Goal: Task Accomplishment & Management: Use online tool/utility

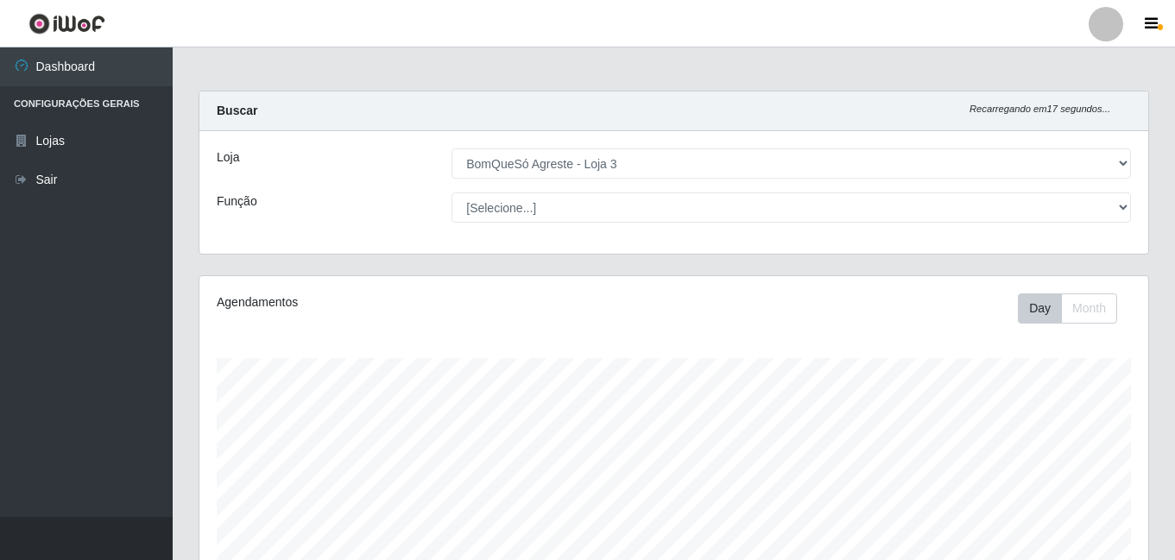
select select "215"
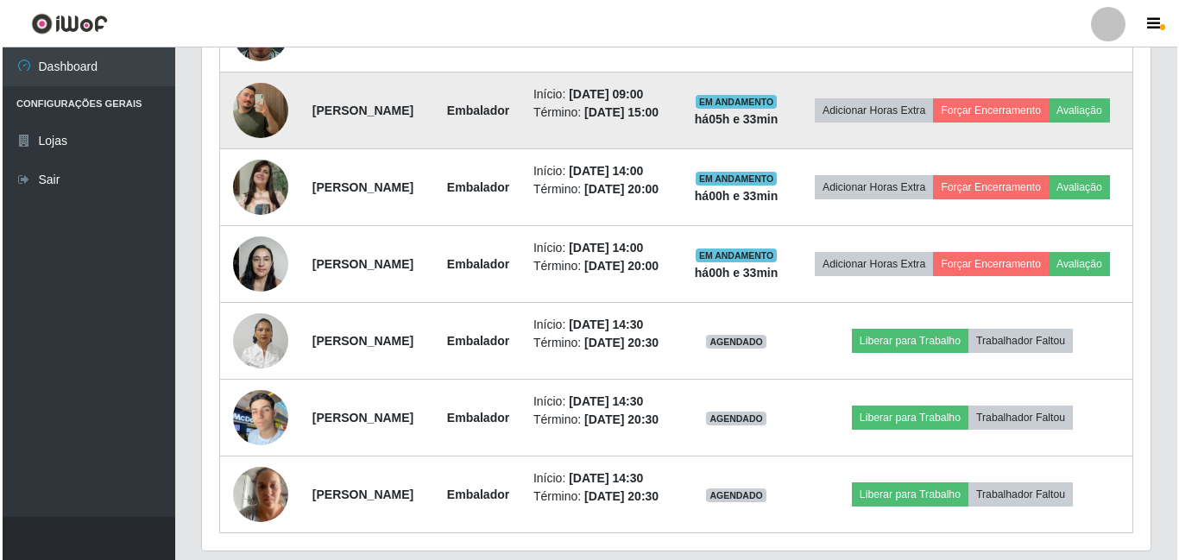
scroll to position [1056, 0]
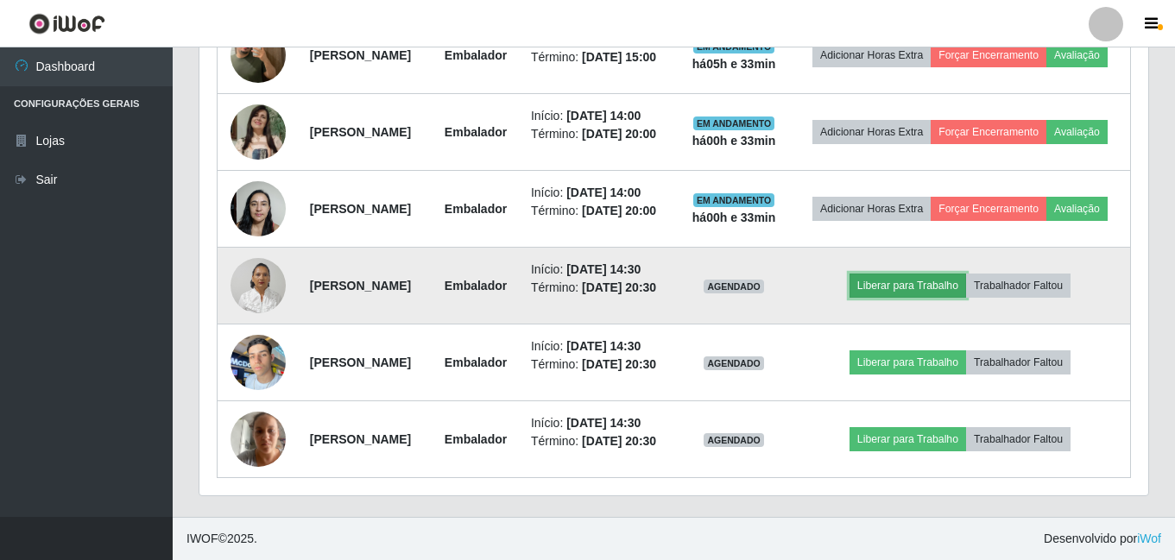
click at [938, 298] on button "Liberar para Trabalho" at bounding box center [907, 286] width 117 height 24
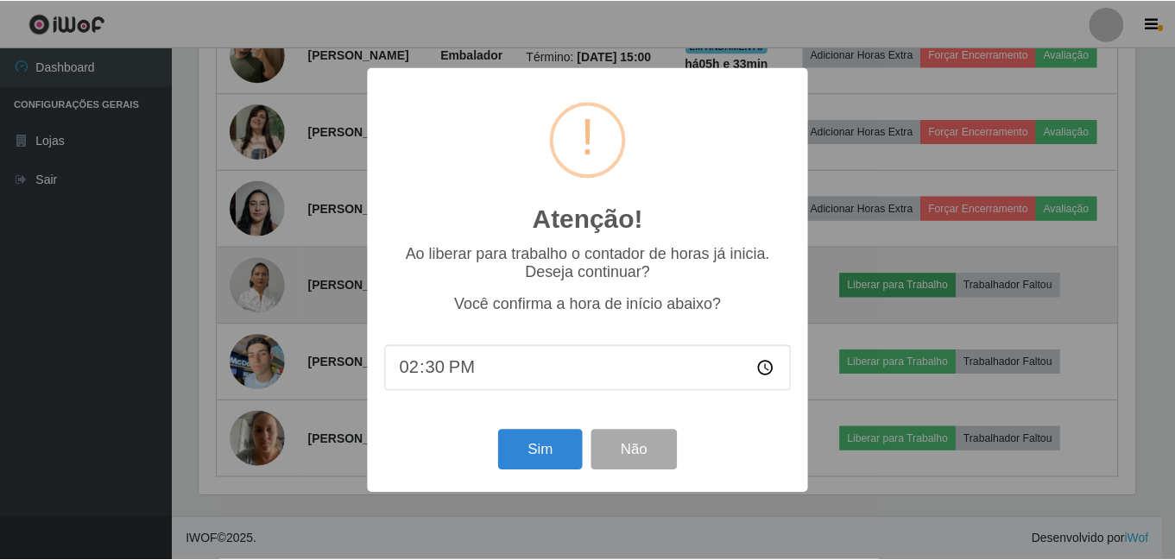
scroll to position [358, 940]
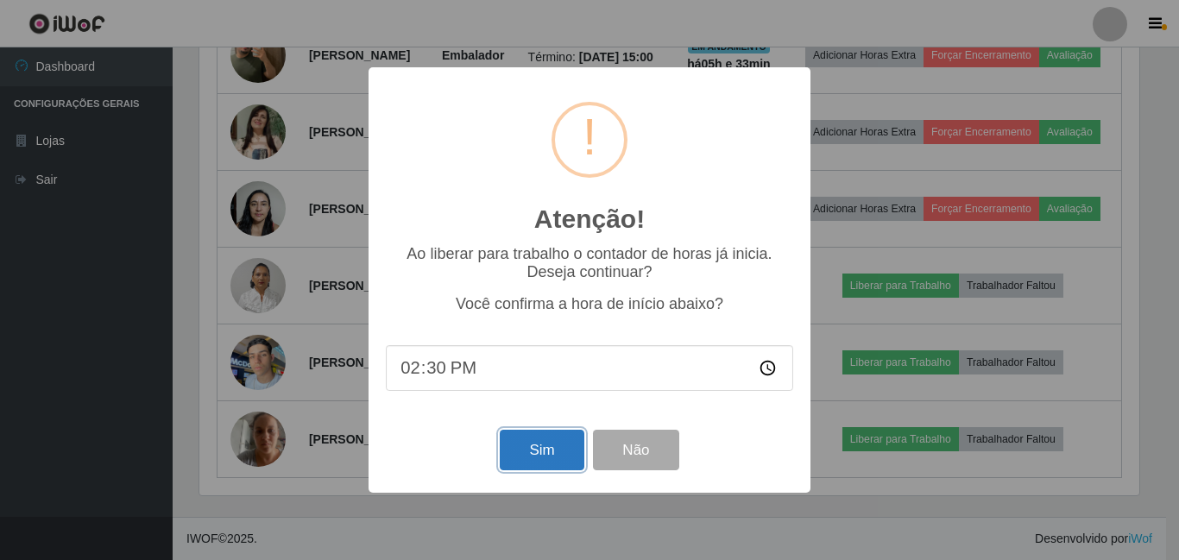
click at [571, 458] on button "Sim" at bounding box center [542, 450] width 84 height 41
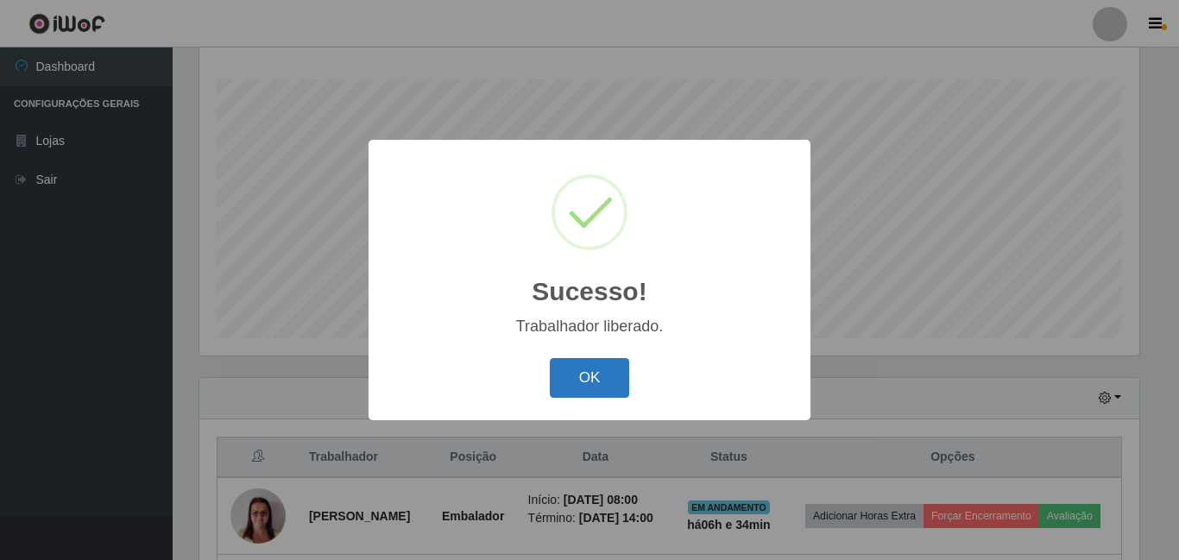
click at [582, 384] on button "OK" at bounding box center [590, 378] width 80 height 41
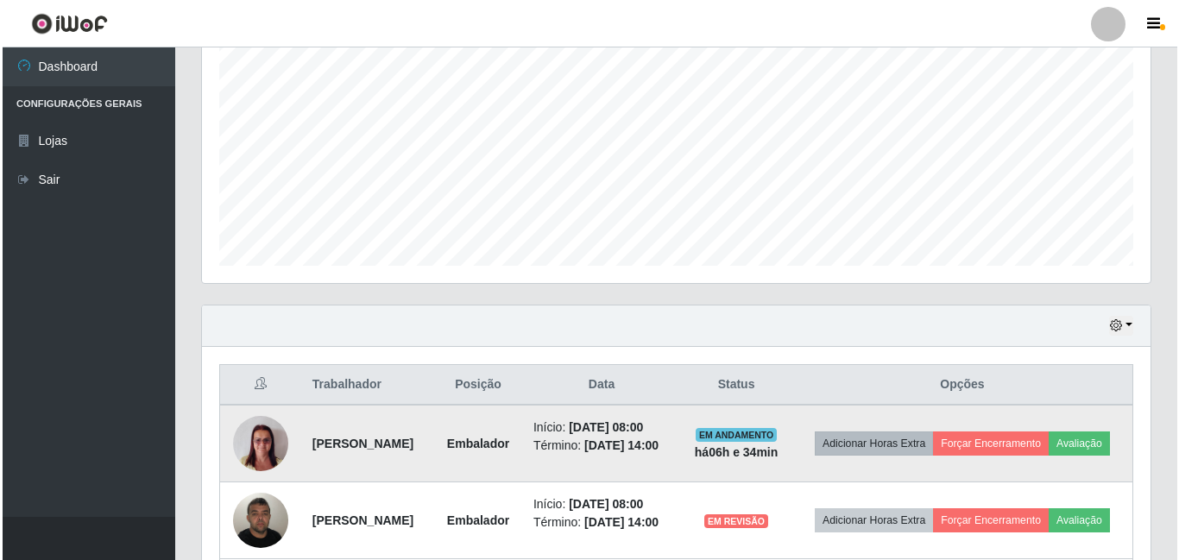
scroll to position [451, 0]
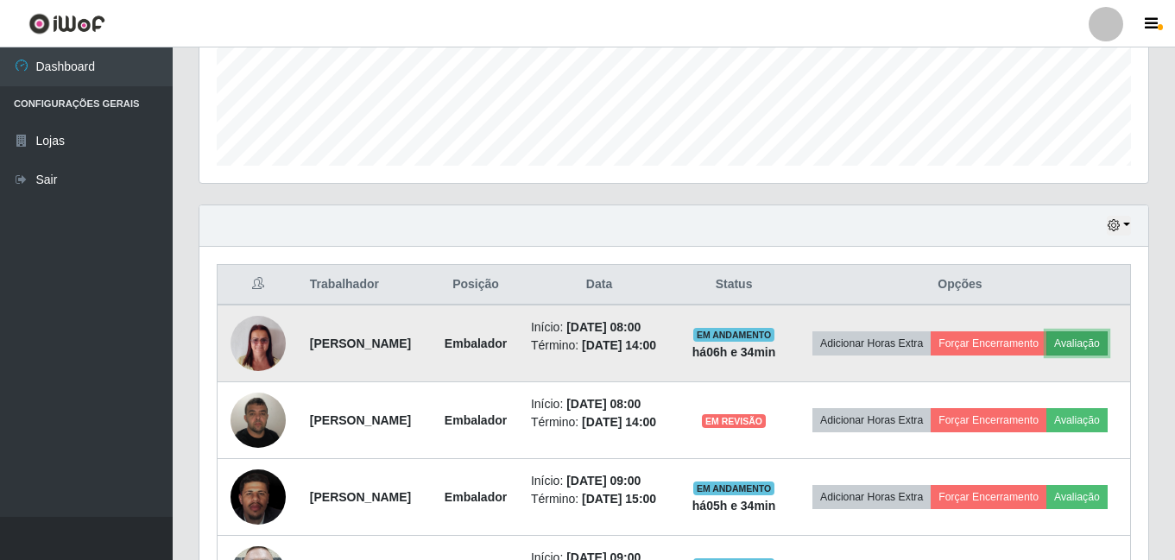
click at [1046, 356] on button "Avaliação" at bounding box center [1076, 343] width 61 height 24
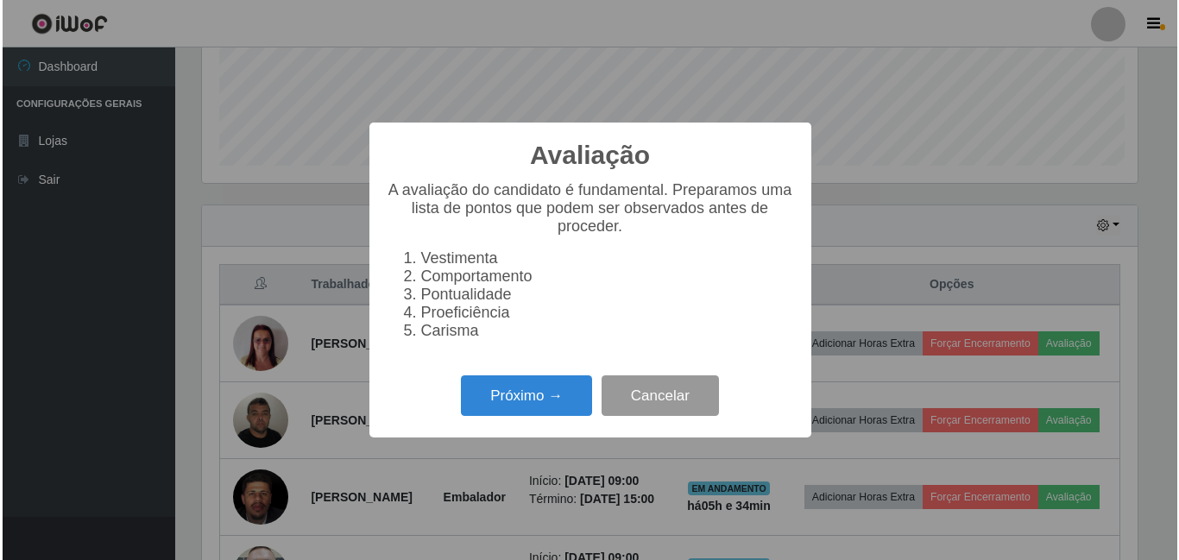
scroll to position [358, 940]
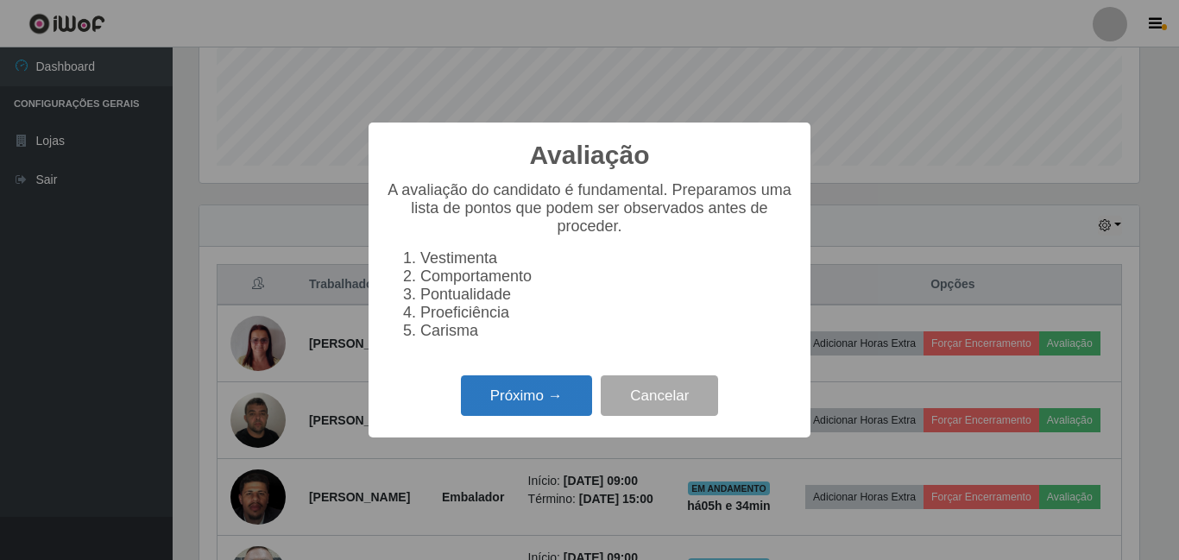
click at [552, 408] on button "Próximo →" at bounding box center [526, 396] width 131 height 41
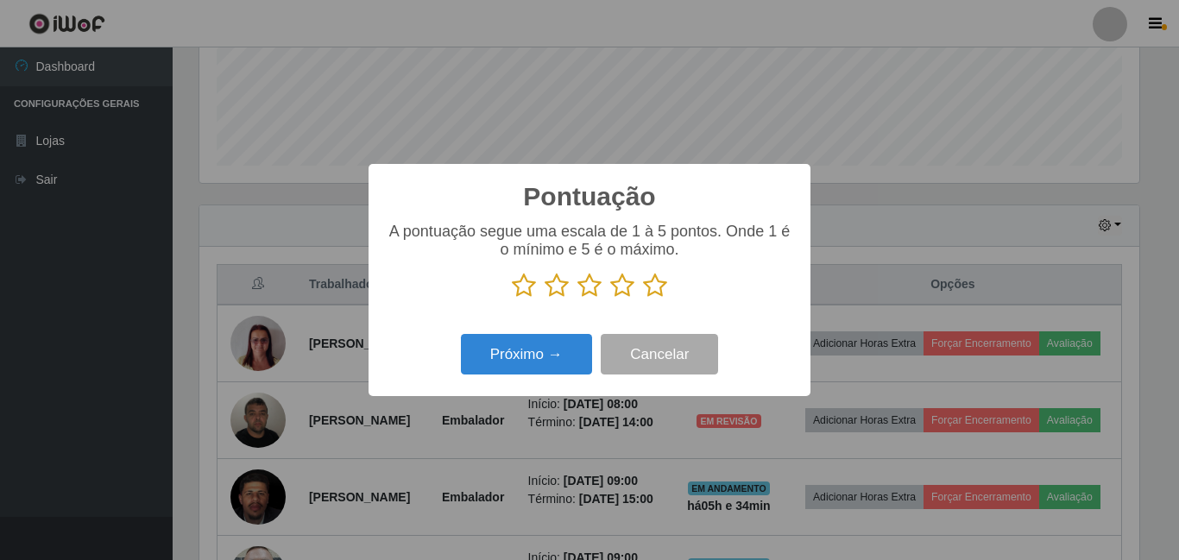
scroll to position [862920, 862339]
click at [652, 287] on icon at bounding box center [655, 286] width 24 height 26
click at [643, 299] on input "radio" at bounding box center [643, 299] width 0 height 0
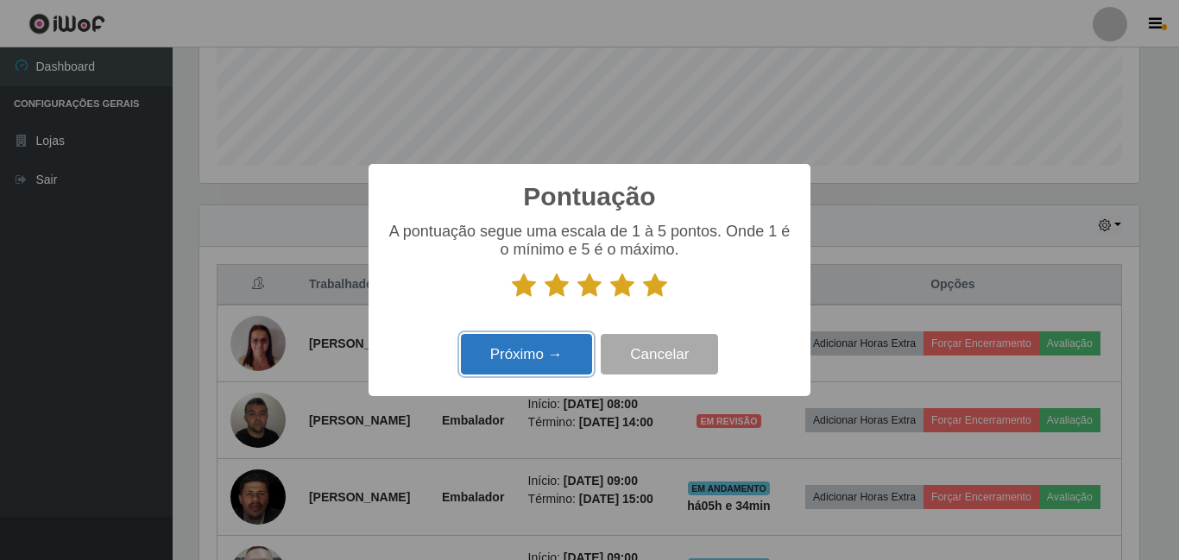
click at [559, 345] on button "Próximo →" at bounding box center [526, 354] width 131 height 41
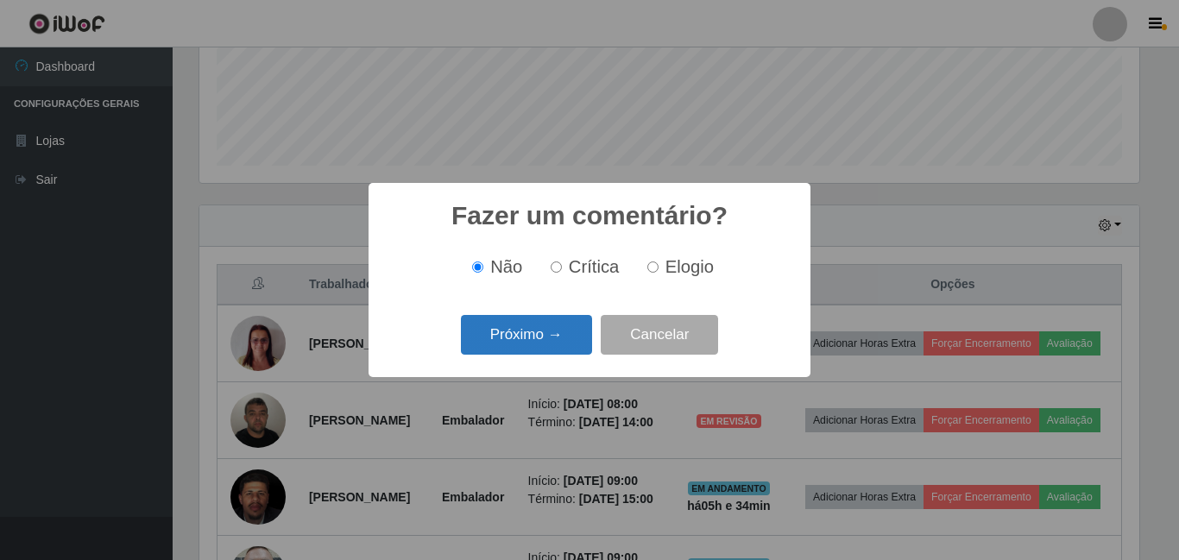
click at [558, 350] on button "Próximo →" at bounding box center [526, 335] width 131 height 41
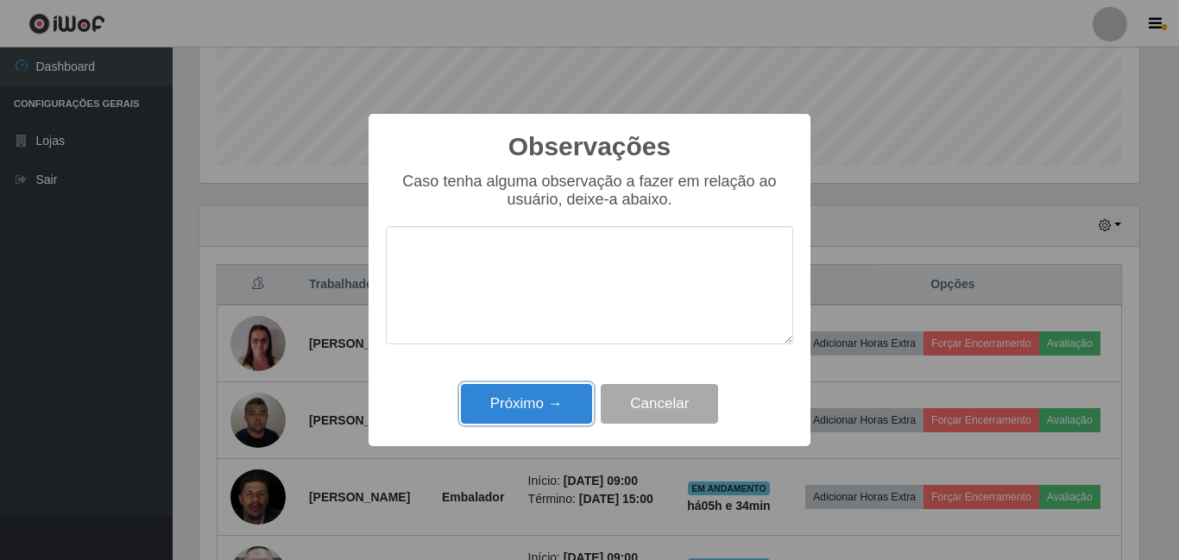
drag, startPoint x: 580, startPoint y: 418, endPoint x: 696, endPoint y: 393, distance: 118.4
click at [585, 418] on button "Próximo →" at bounding box center [526, 404] width 131 height 41
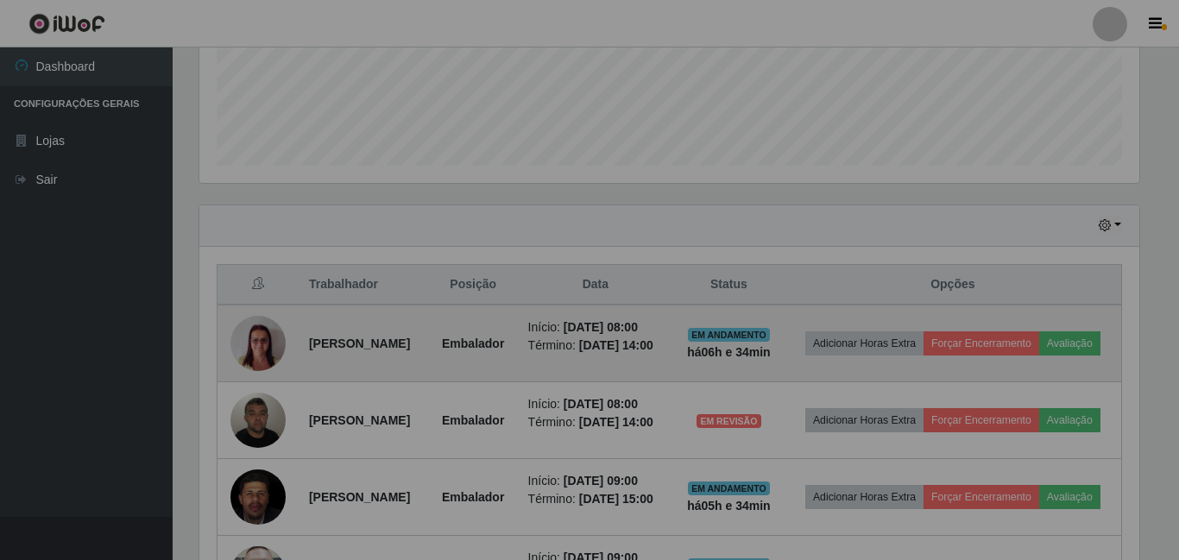
scroll to position [358, 949]
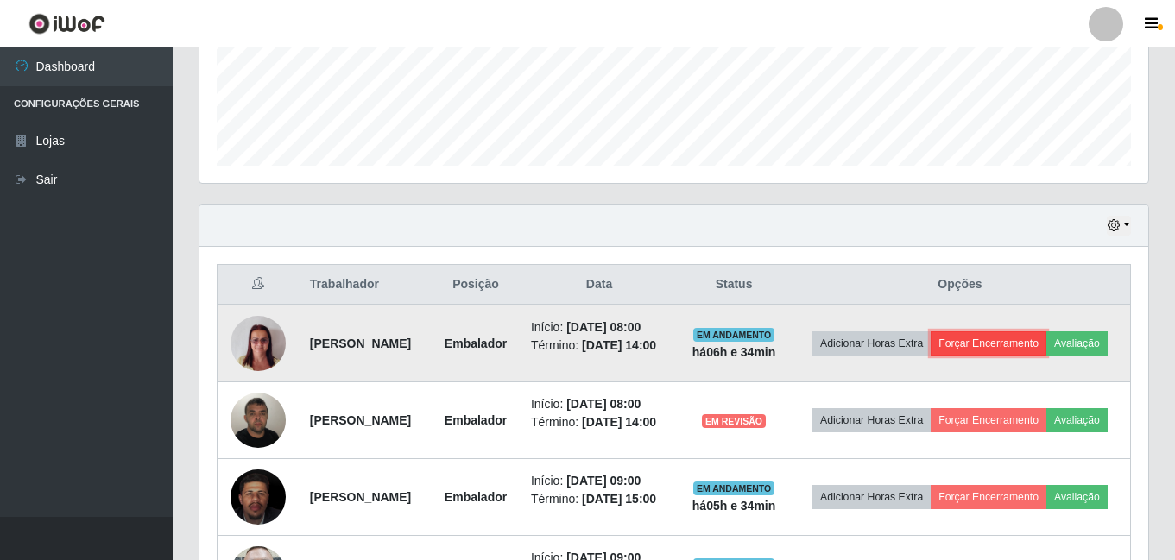
click at [1046, 344] on button "Forçar Encerramento" at bounding box center [989, 343] width 116 height 24
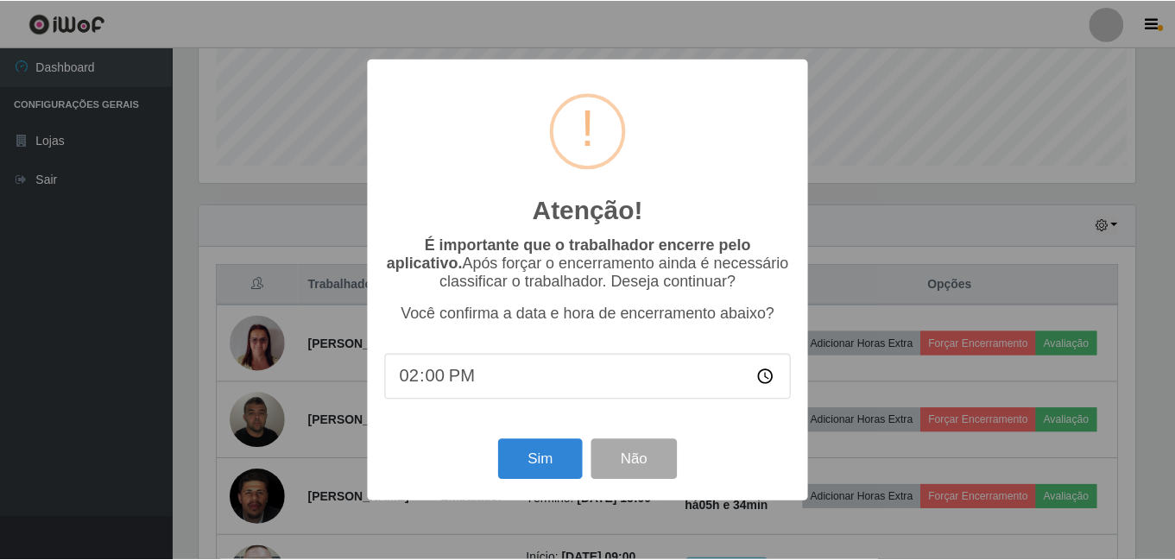
scroll to position [358, 940]
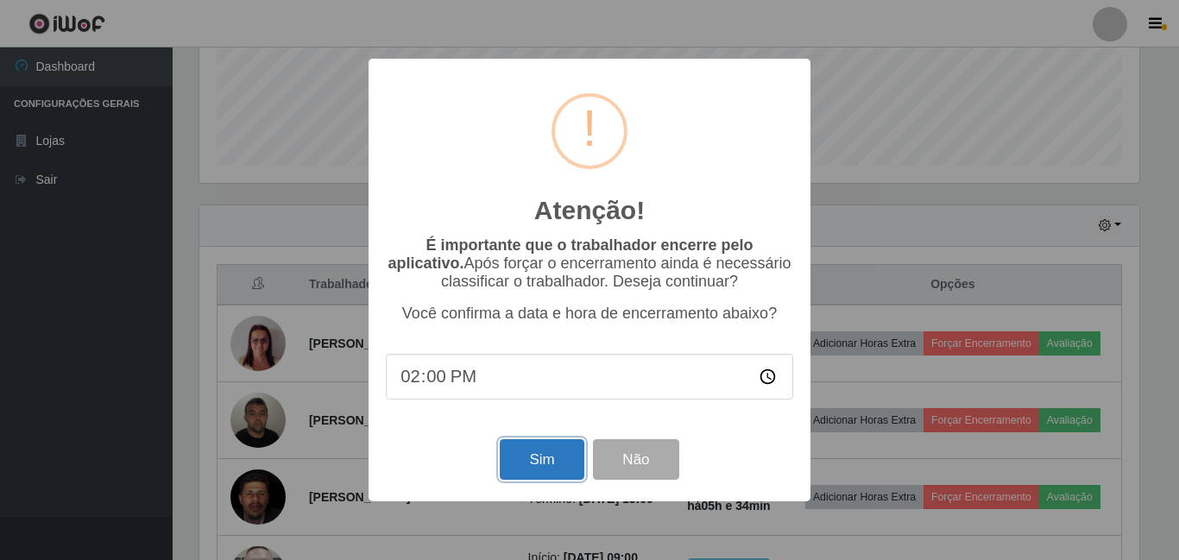
click at [571, 453] on button "Sim" at bounding box center [542, 459] width 84 height 41
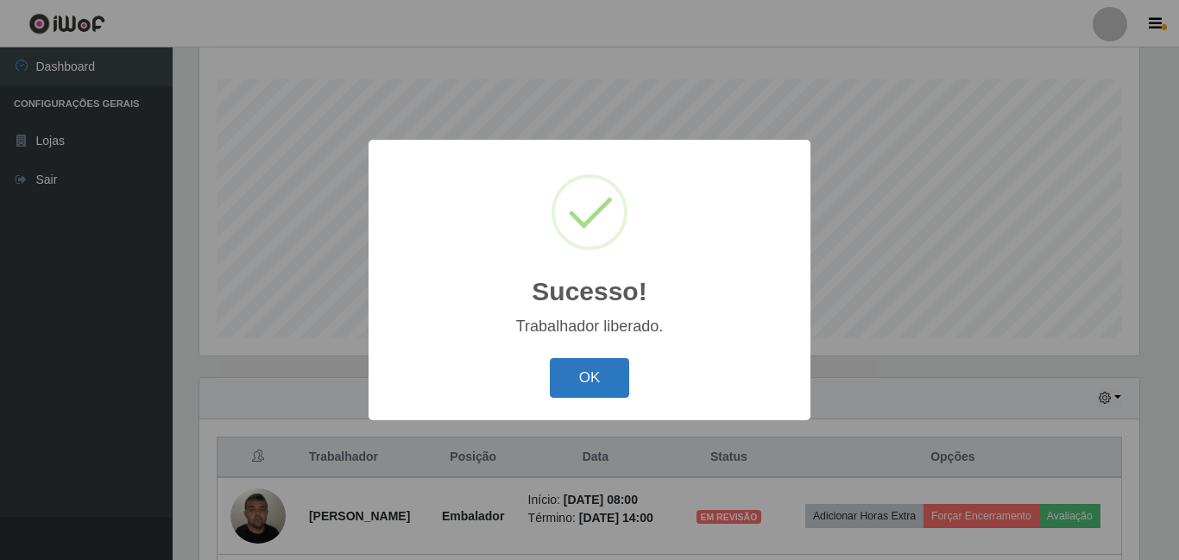
click at [622, 372] on button "OK" at bounding box center [590, 378] width 80 height 41
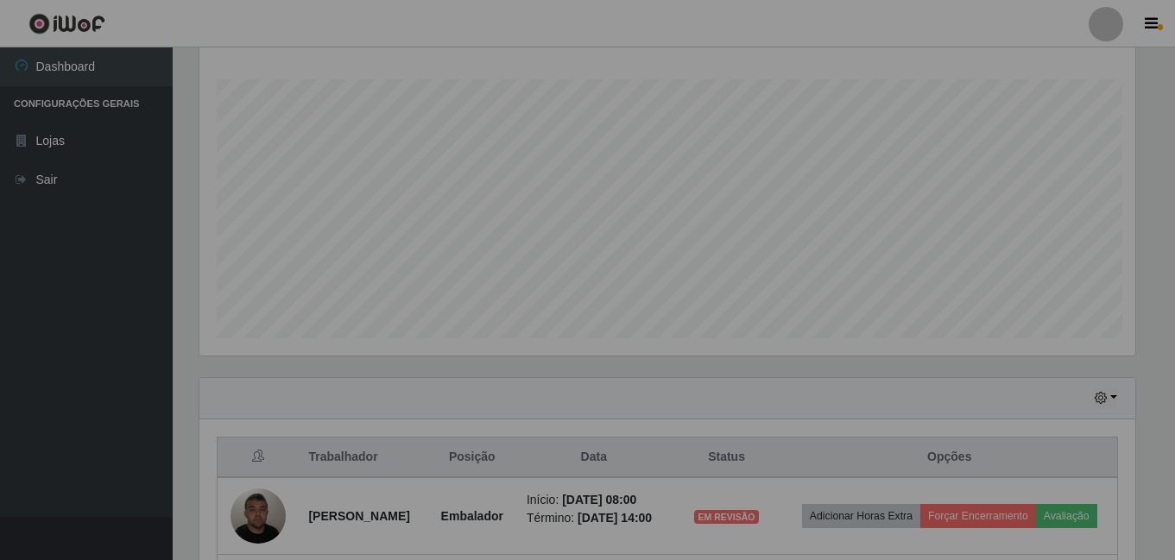
scroll to position [0, 0]
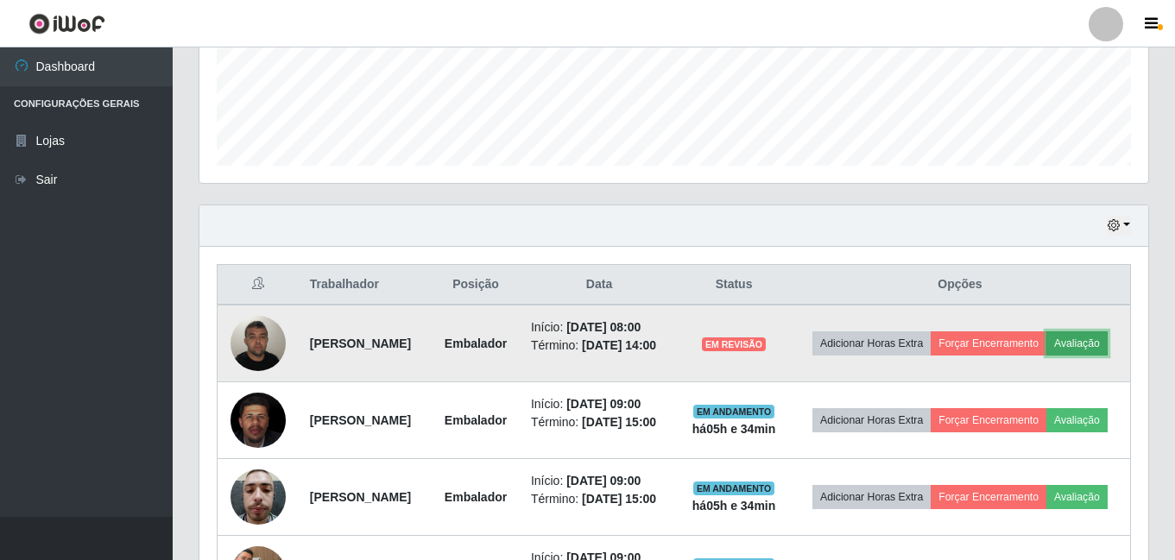
click at [1046, 353] on button "Avaliação" at bounding box center [1076, 343] width 61 height 24
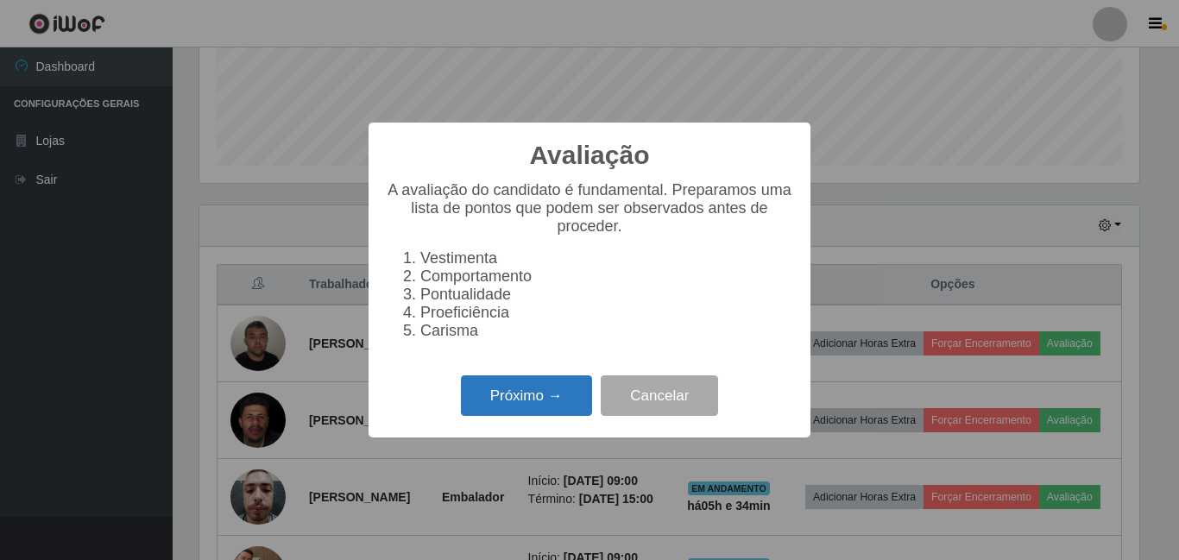
click at [557, 415] on button "Próximo →" at bounding box center [526, 396] width 131 height 41
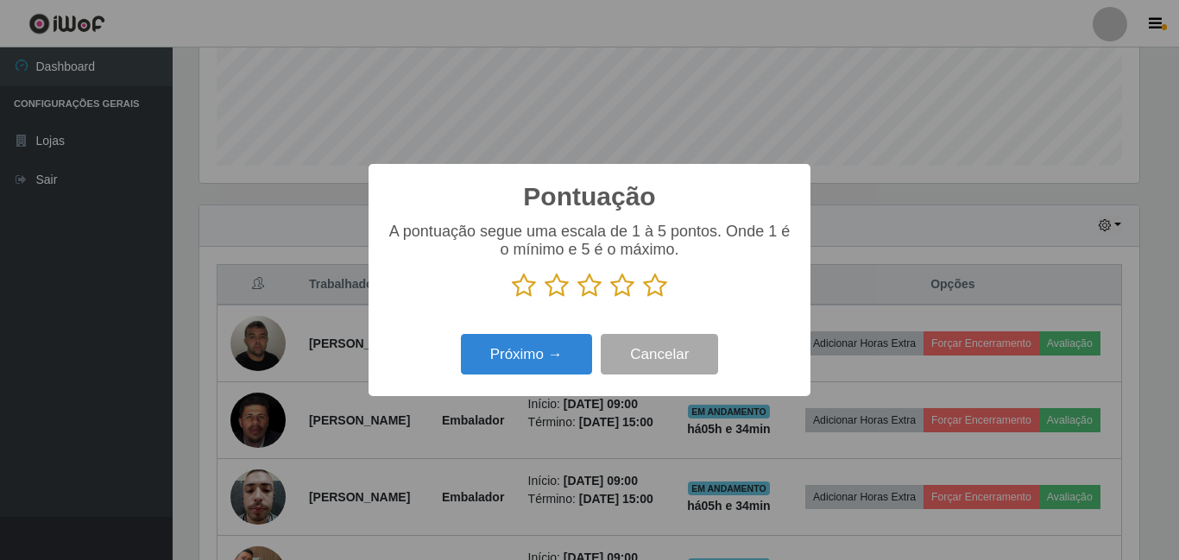
click at [651, 294] on icon at bounding box center [655, 286] width 24 height 26
click at [643, 299] on input "radio" at bounding box center [643, 299] width 0 height 0
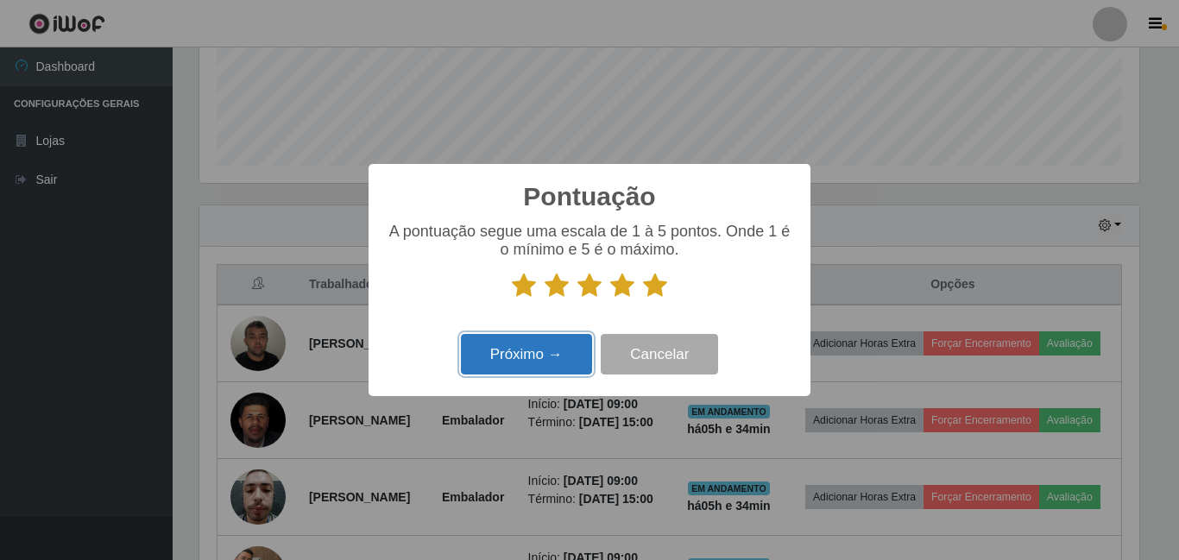
click at [553, 365] on button "Próximo →" at bounding box center [526, 354] width 131 height 41
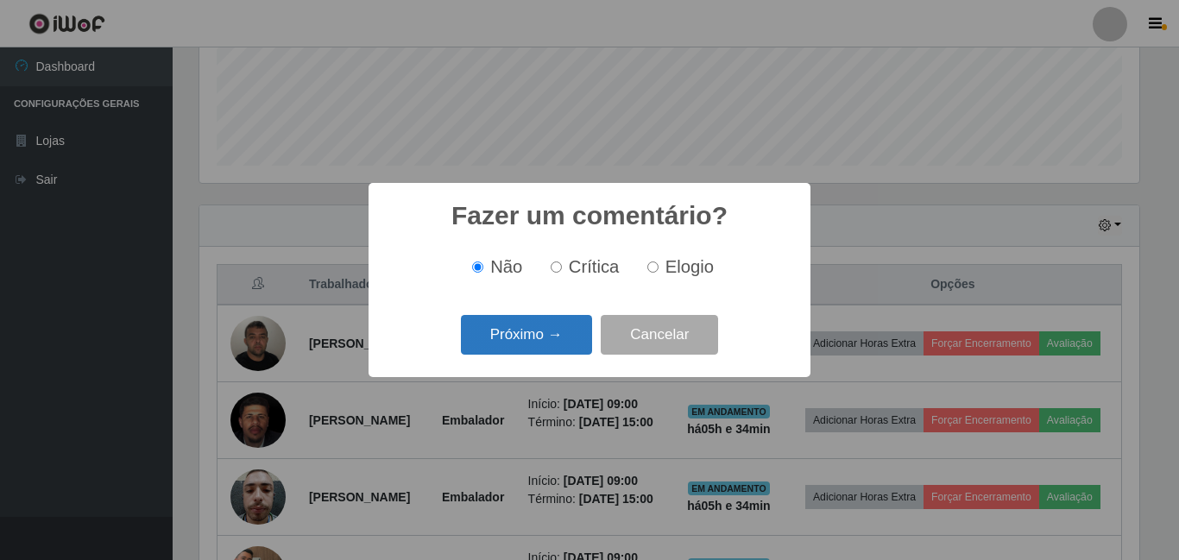
click at [555, 349] on button "Próximo →" at bounding box center [526, 335] width 131 height 41
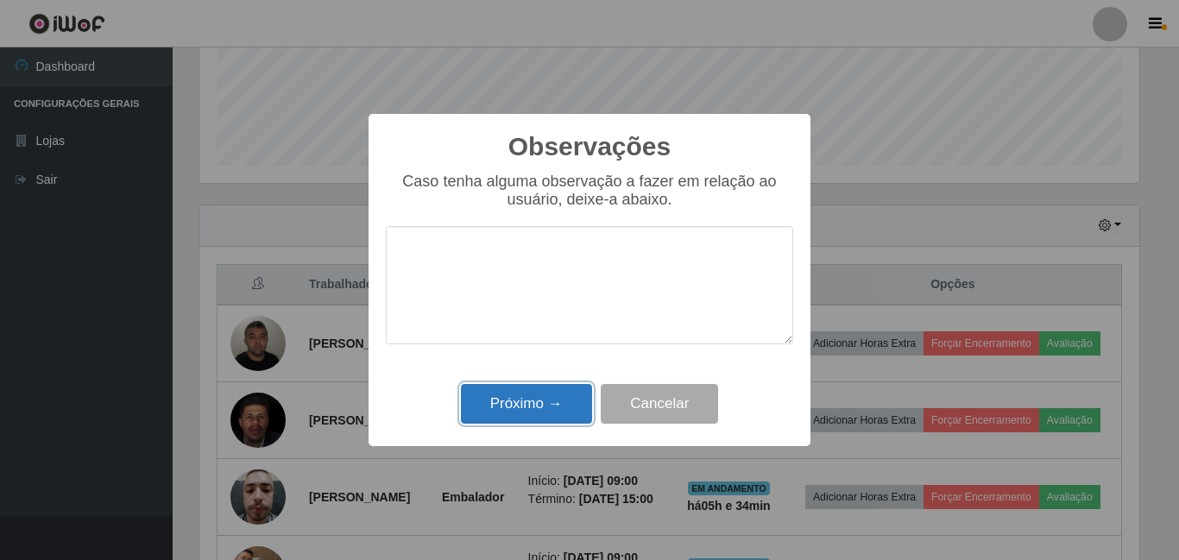
click at [572, 390] on button "Próximo →" at bounding box center [526, 404] width 131 height 41
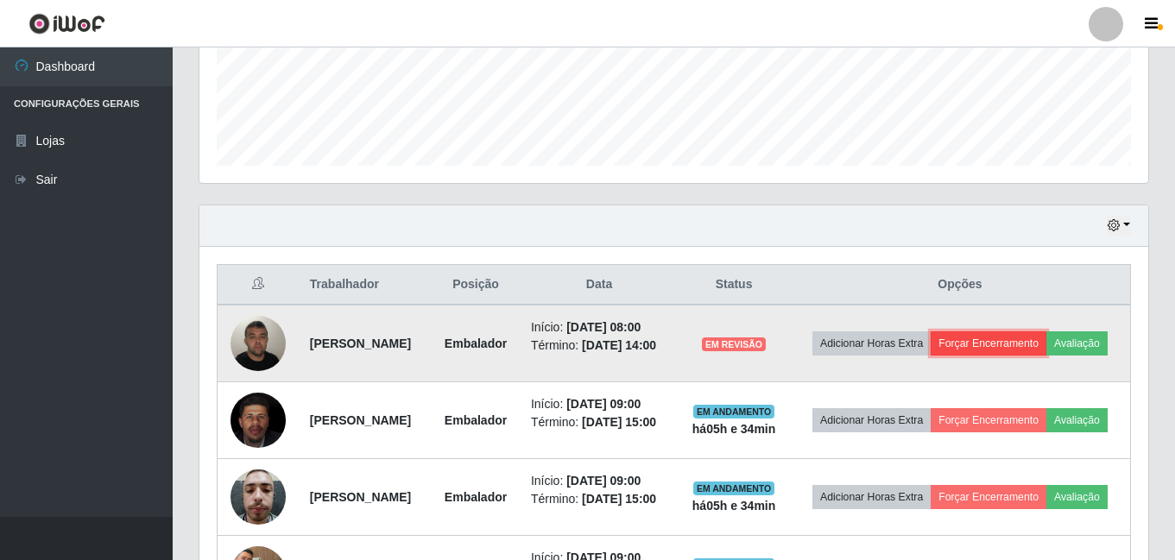
click at [1046, 332] on button "Forçar Encerramento" at bounding box center [989, 343] width 116 height 24
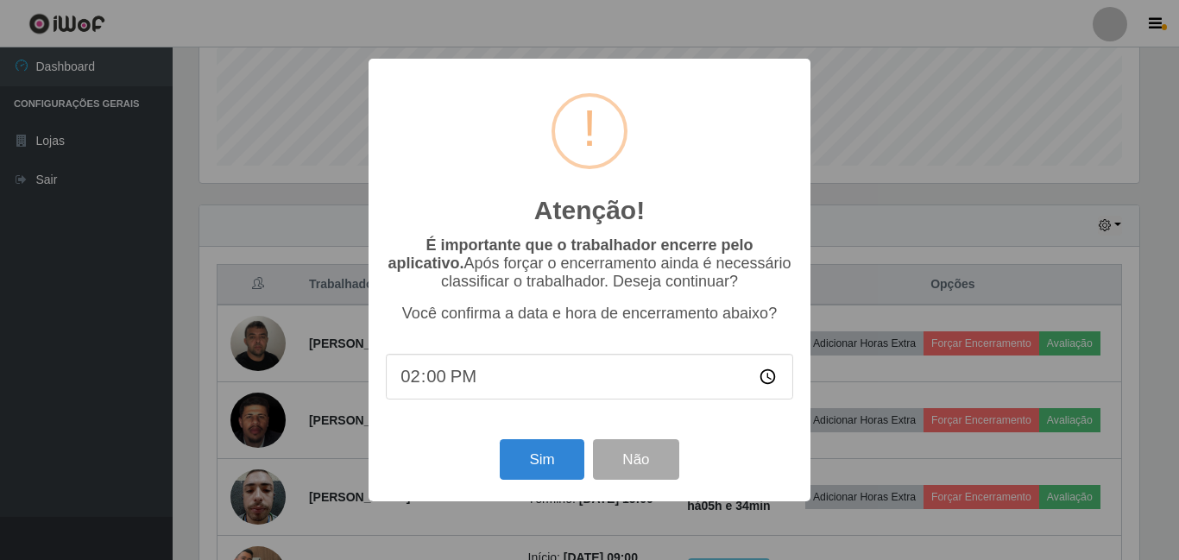
click at [496, 467] on div "Sim Não" at bounding box center [589, 459] width 407 height 49
click at [523, 467] on button "Sim" at bounding box center [542, 459] width 84 height 41
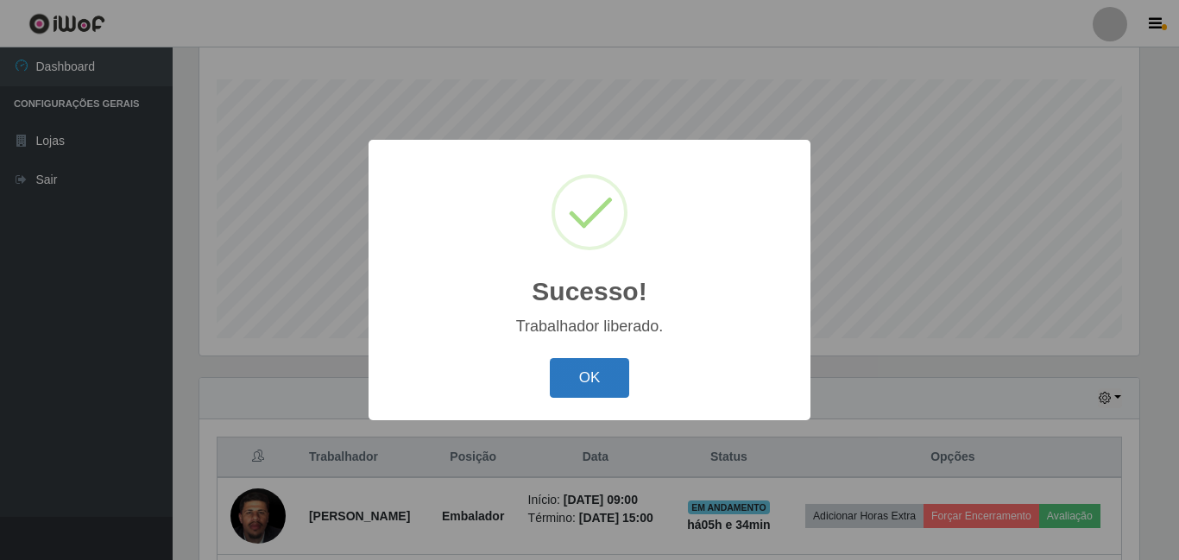
click at [565, 379] on button "OK" at bounding box center [590, 378] width 80 height 41
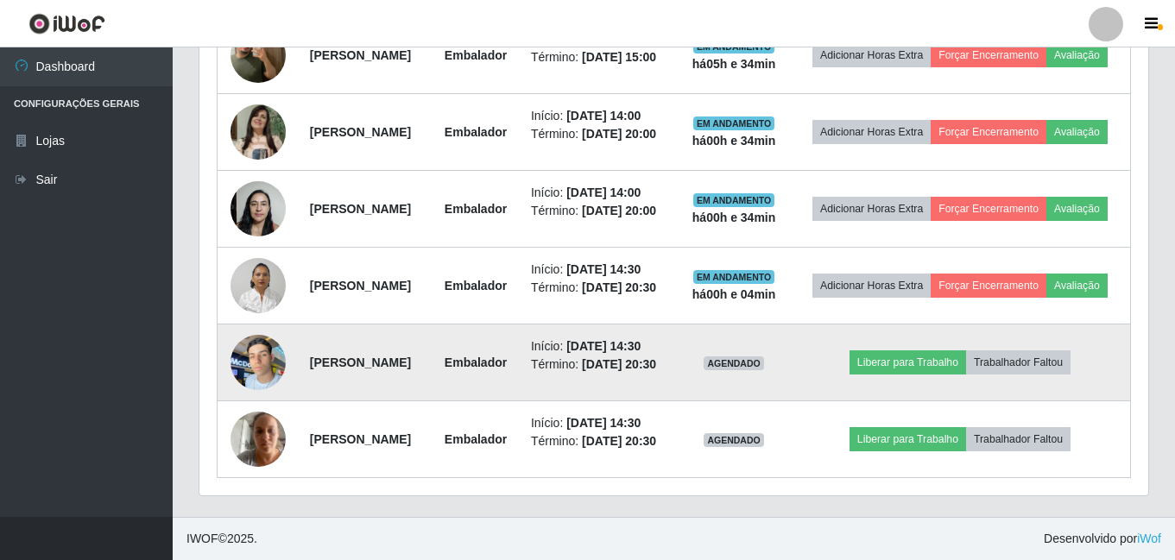
click at [256, 341] on td at bounding box center [259, 363] width 82 height 77
click at [270, 363] on img at bounding box center [257, 361] width 55 height 73
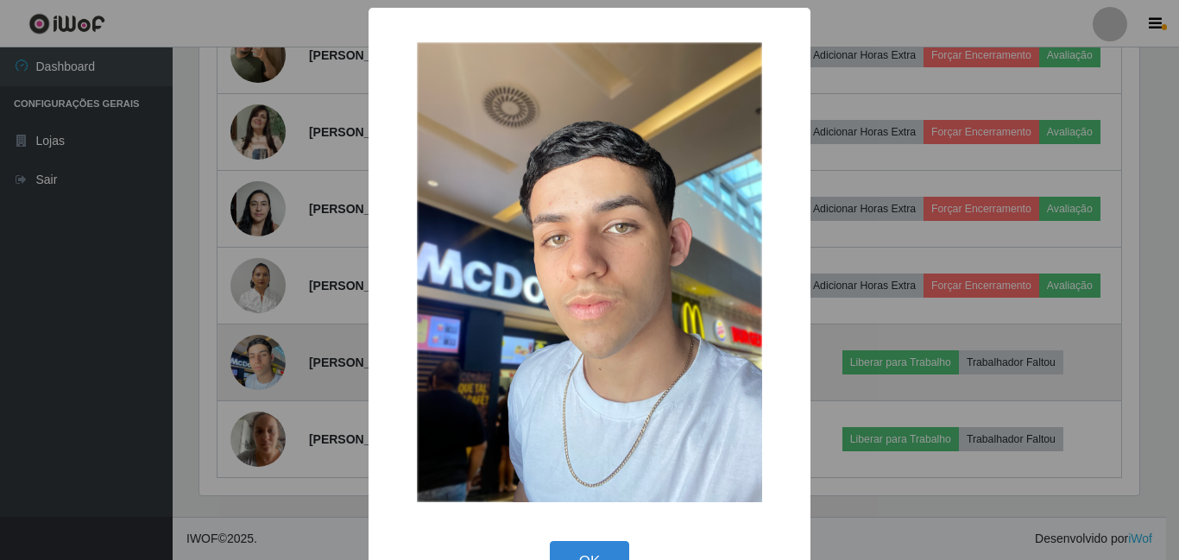
click at [270, 363] on div "× OK Cancel" at bounding box center [589, 280] width 1179 height 560
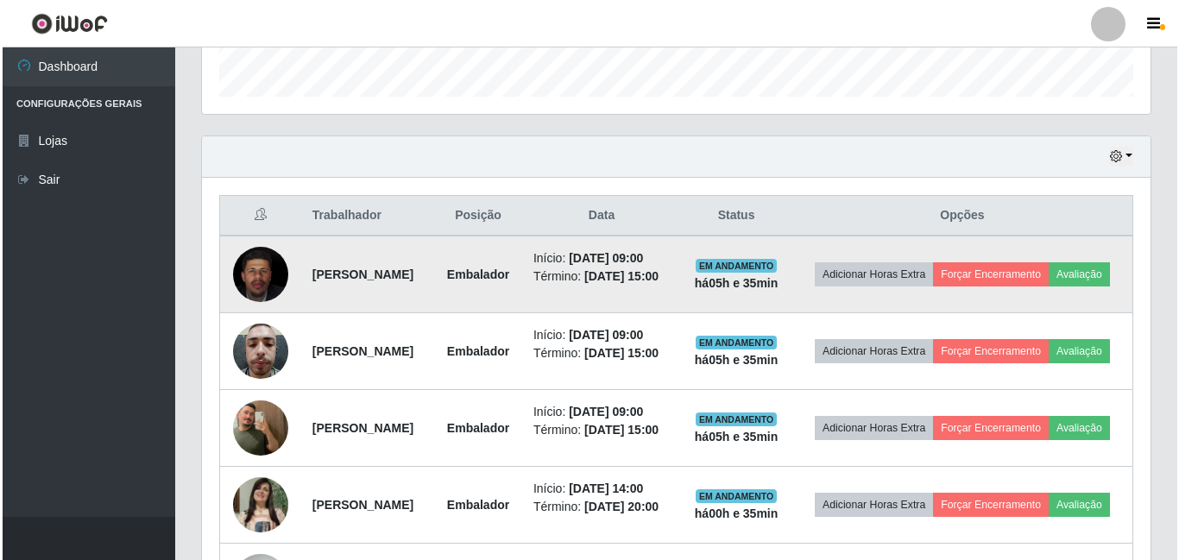
scroll to position [624, 0]
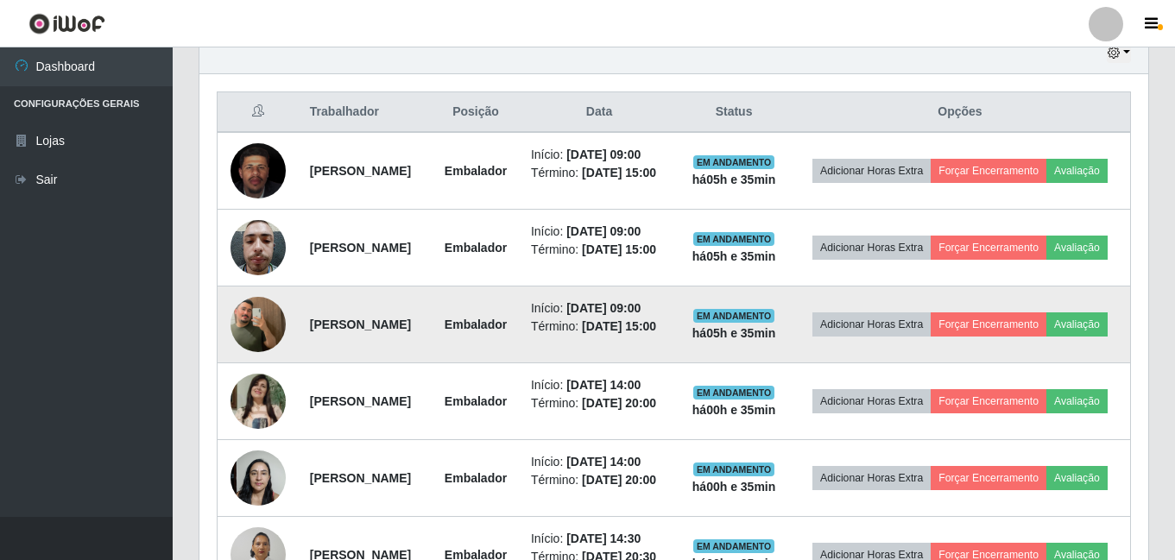
click at [273, 361] on img at bounding box center [257, 324] width 55 height 98
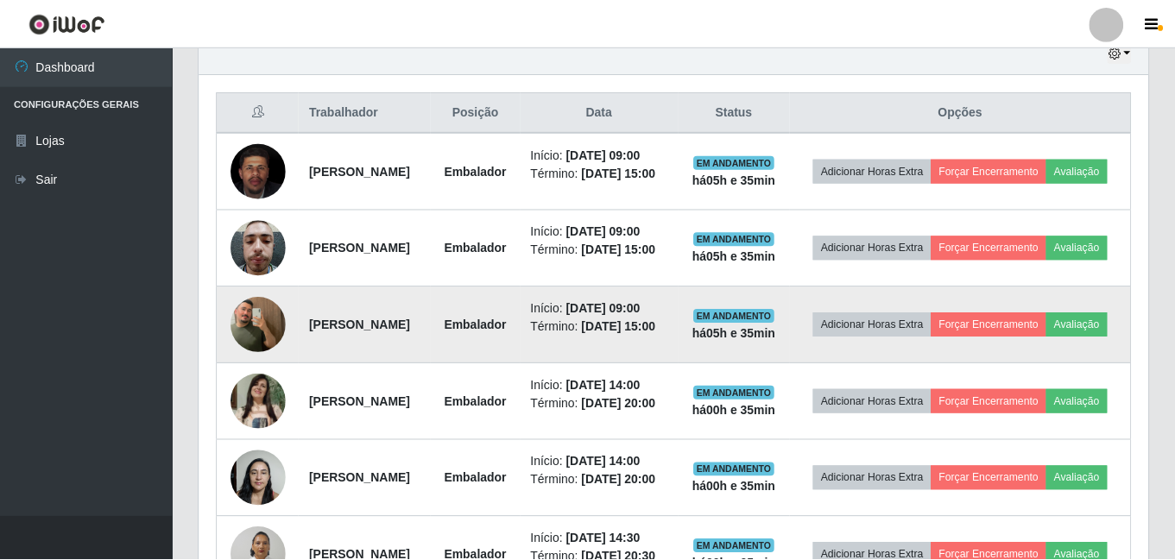
scroll to position [358, 940]
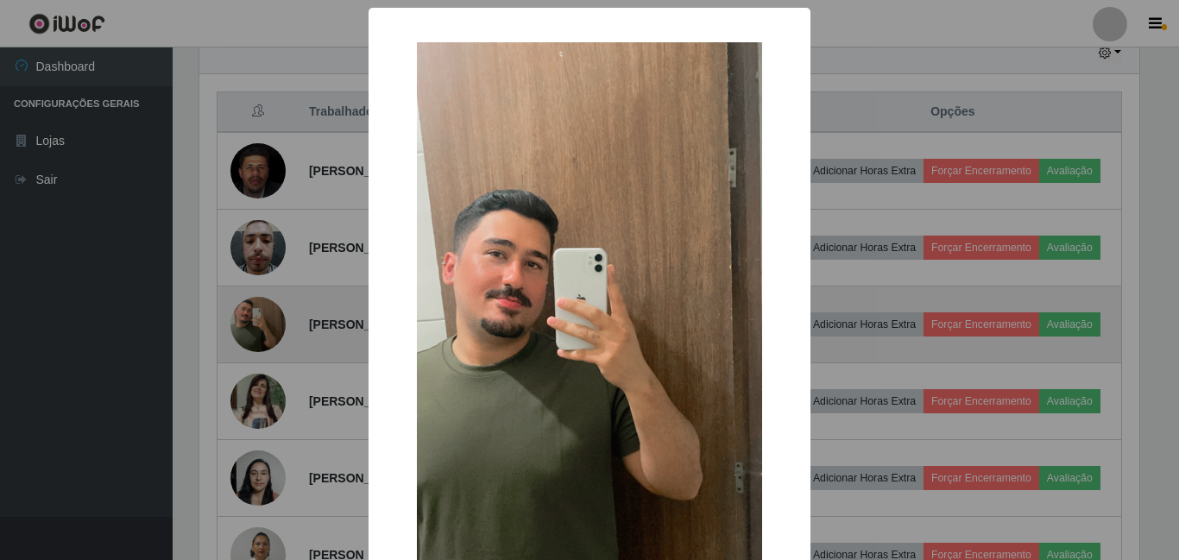
click at [273, 361] on div "× OK Cancel" at bounding box center [589, 280] width 1179 height 560
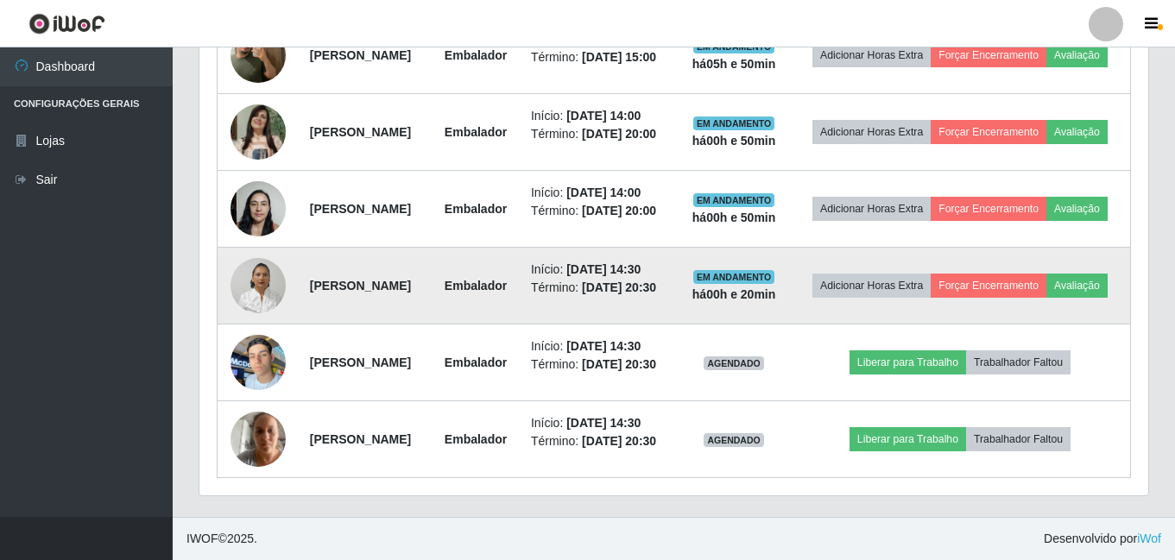
scroll to position [997, 0]
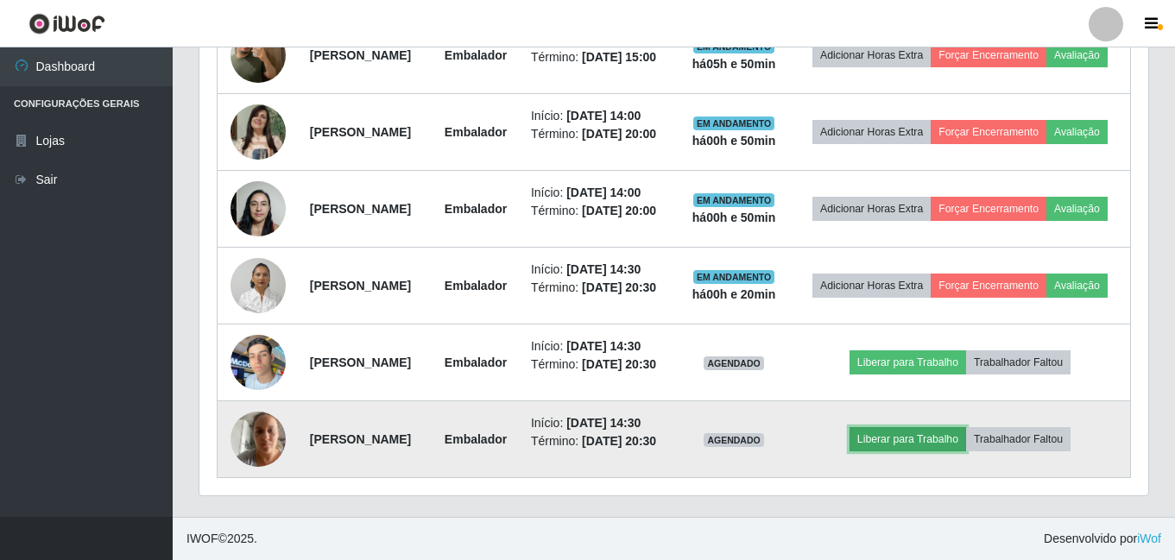
click at [966, 429] on button "Liberar para Trabalho" at bounding box center [907, 439] width 117 height 24
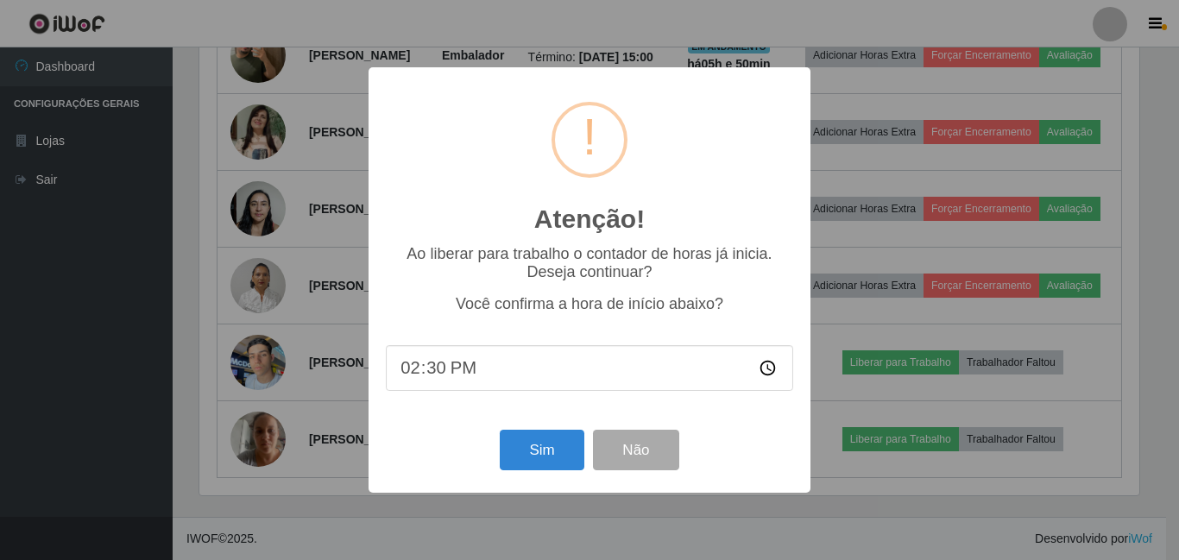
click at [443, 371] on input "14:30" at bounding box center [589, 368] width 407 height 46
type input "14:40"
click at [526, 464] on button "Sim" at bounding box center [542, 450] width 84 height 41
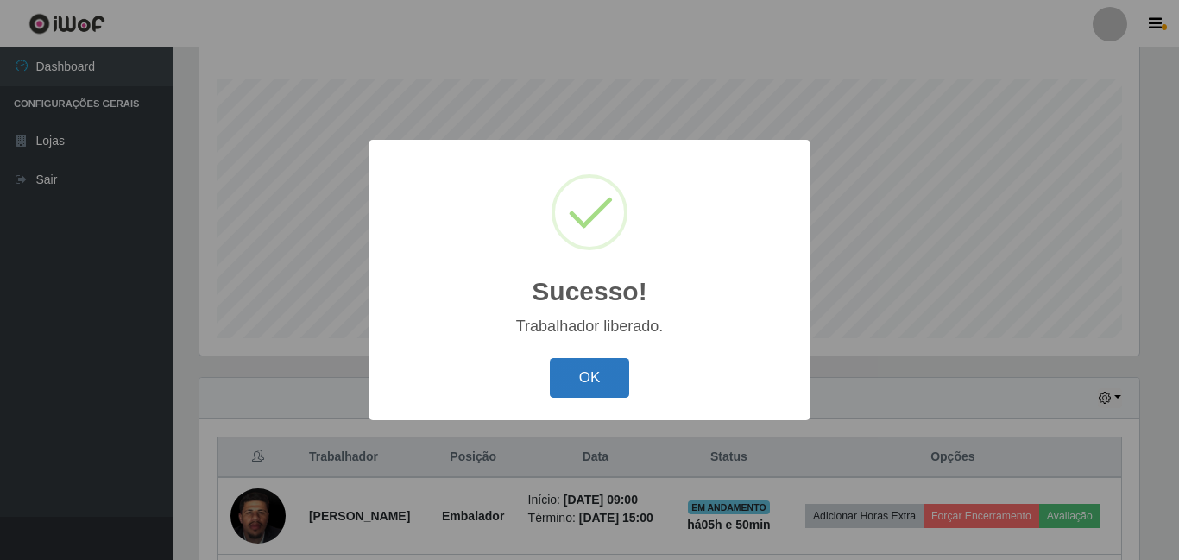
click at [590, 373] on button "OK" at bounding box center [590, 378] width 80 height 41
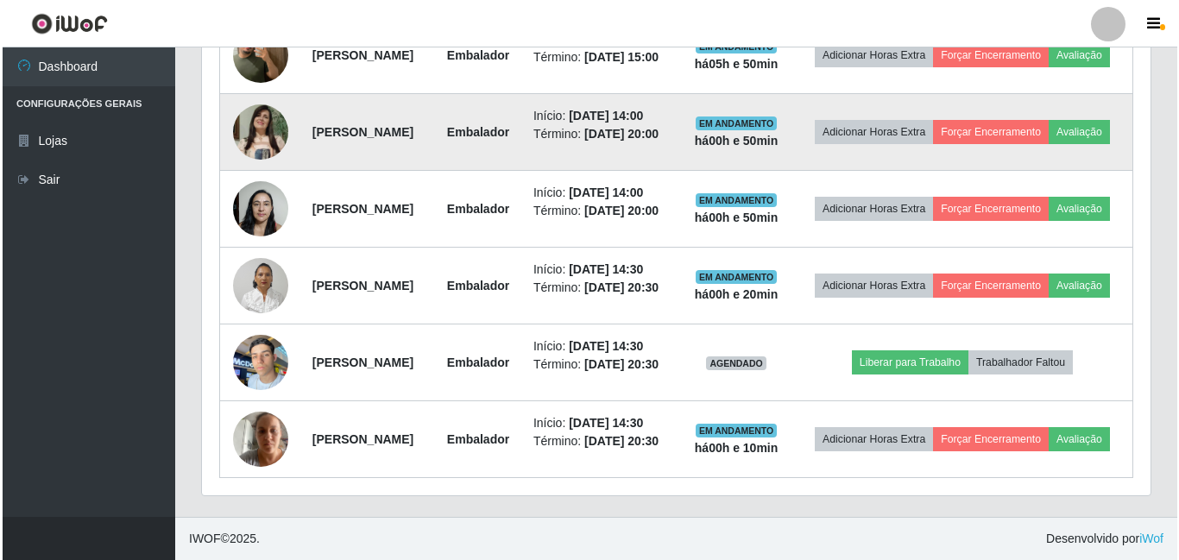
scroll to position [997, 0]
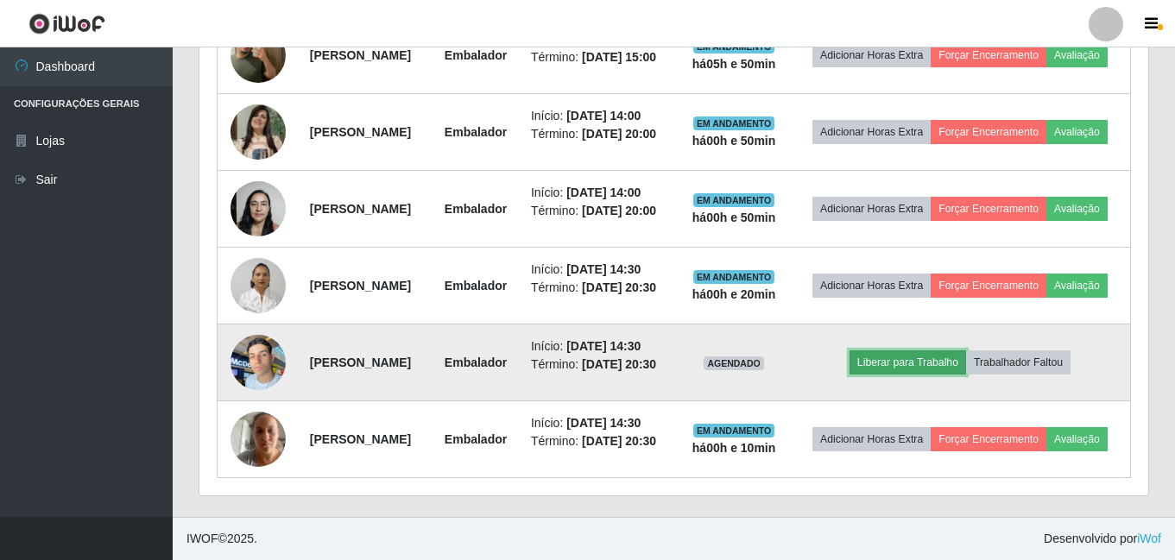
click at [895, 350] on button "Liberar para Trabalho" at bounding box center [907, 362] width 117 height 24
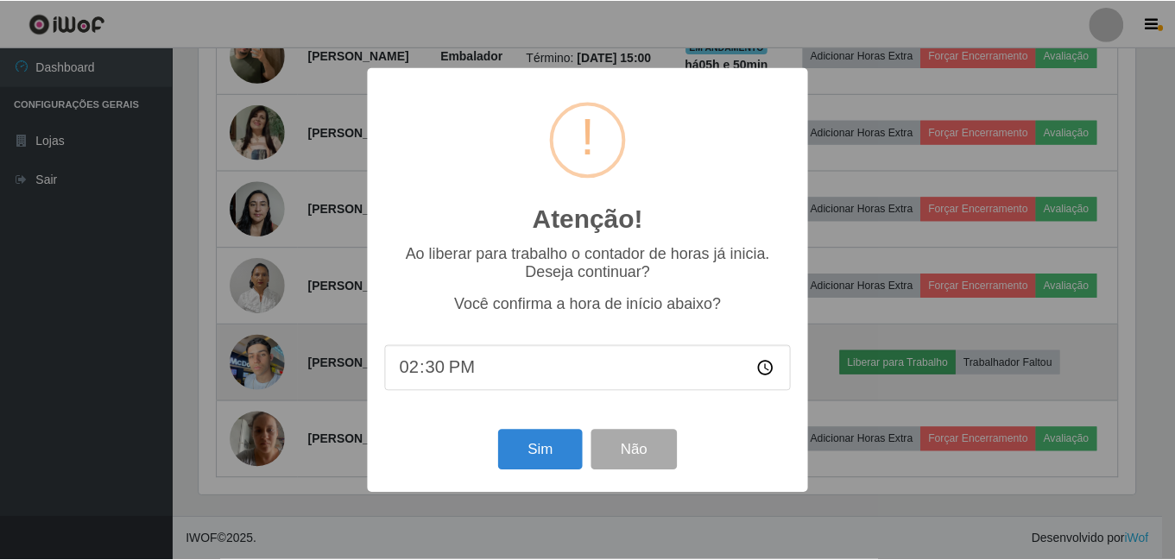
scroll to position [358, 940]
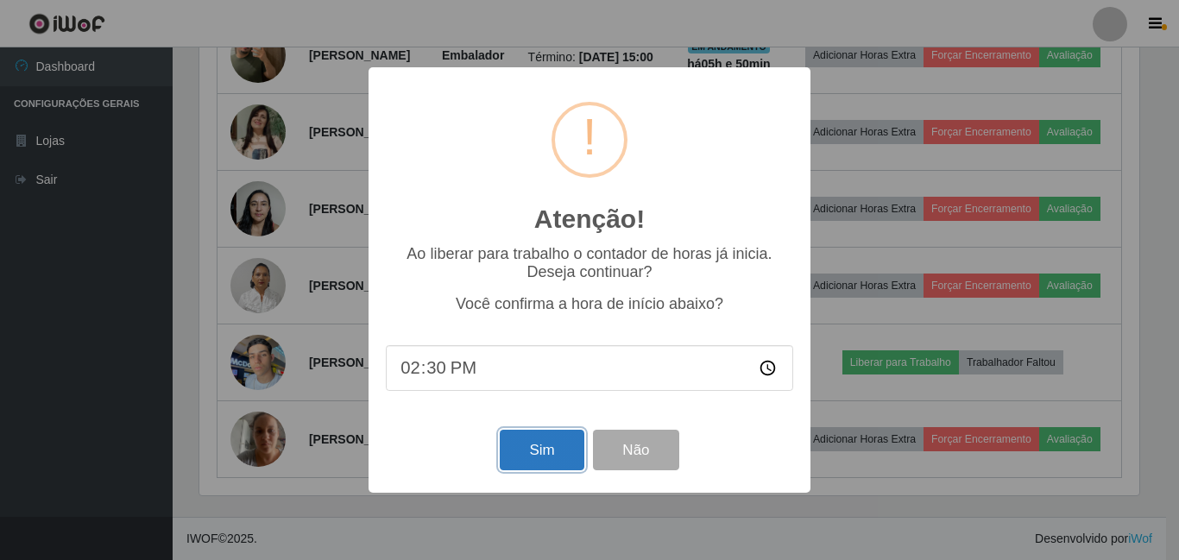
click at [541, 463] on button "Sim" at bounding box center [542, 450] width 84 height 41
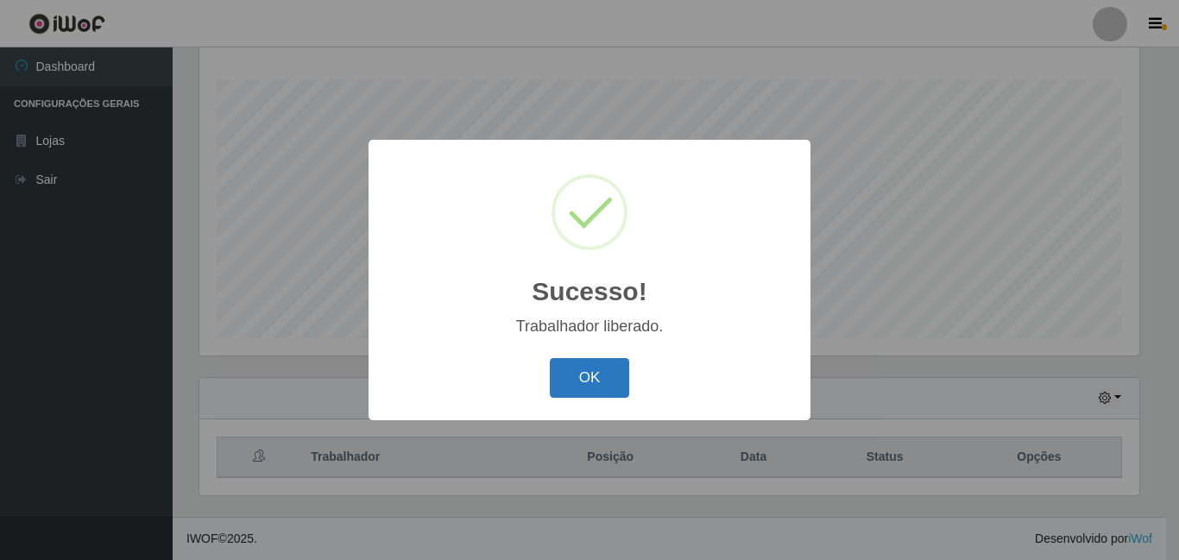
click at [599, 382] on button "OK" at bounding box center [590, 378] width 80 height 41
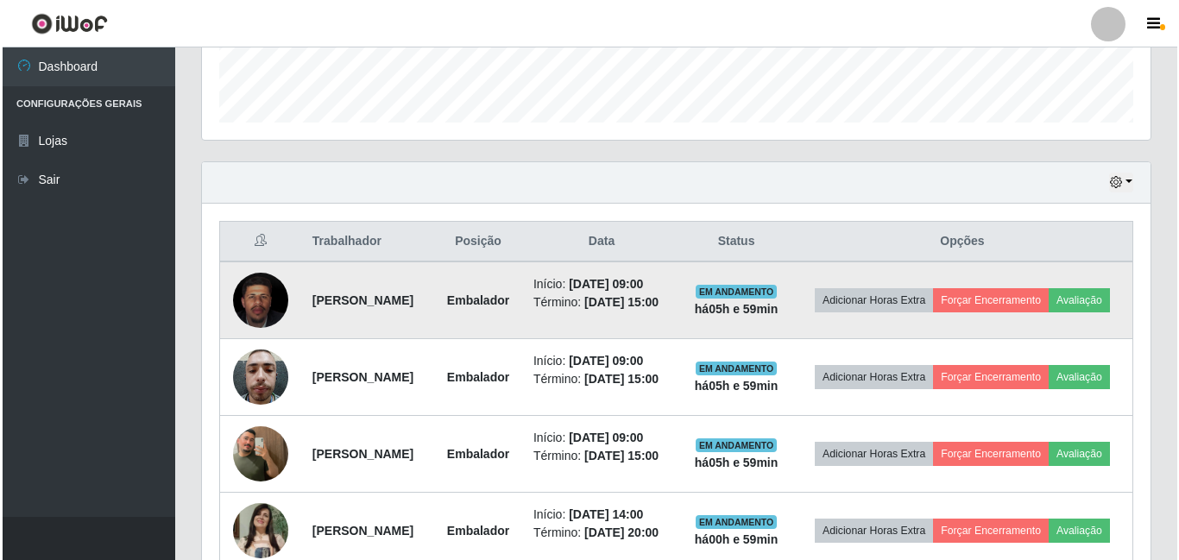
scroll to position [479, 0]
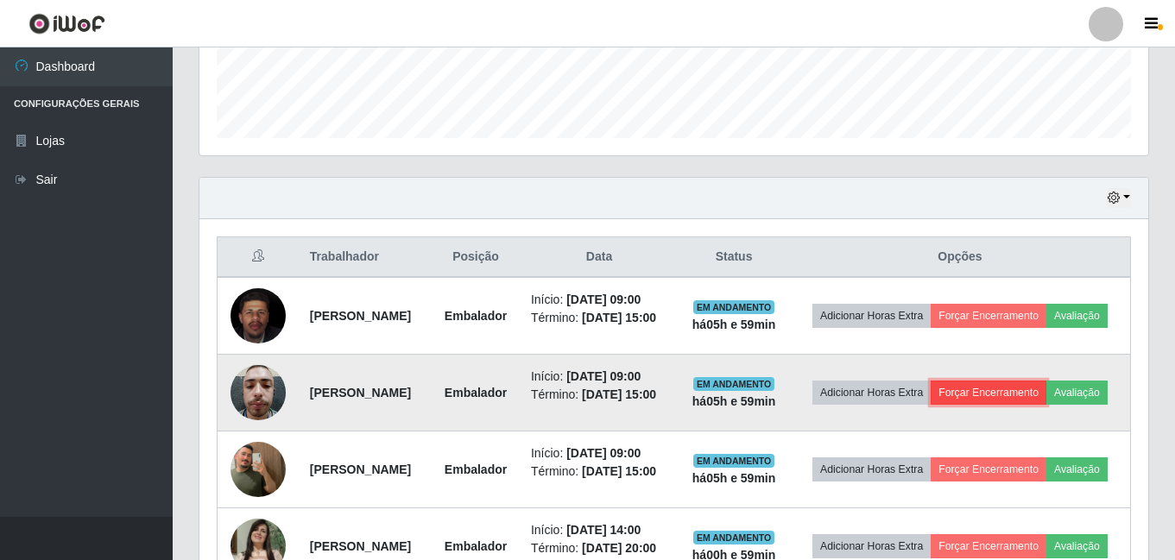
click at [1039, 399] on button "Forçar Encerramento" at bounding box center [989, 393] width 116 height 24
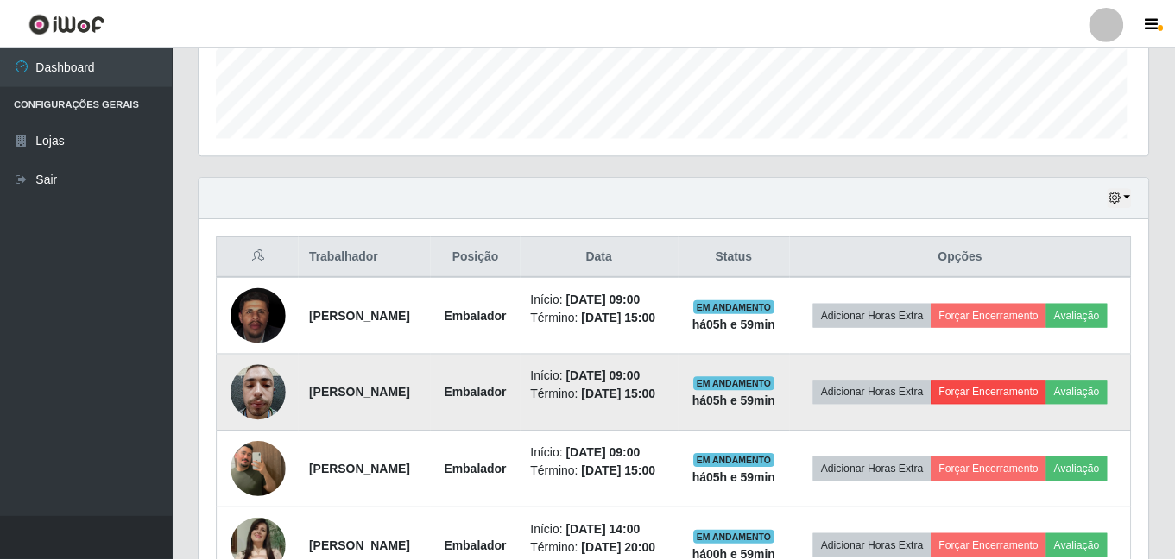
scroll to position [358, 940]
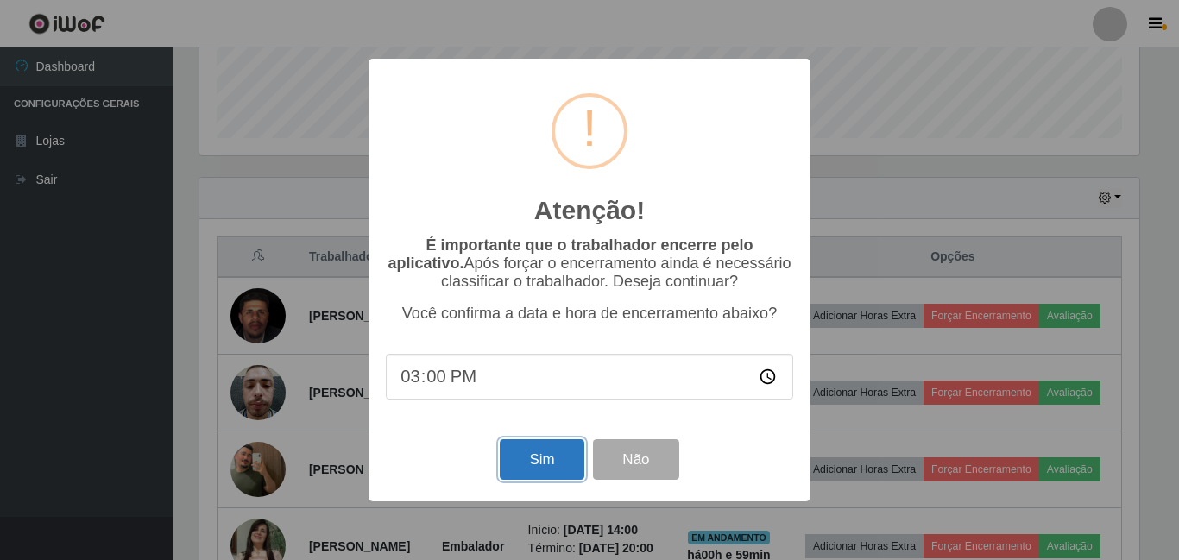
click at [524, 463] on button "Sim" at bounding box center [542, 459] width 84 height 41
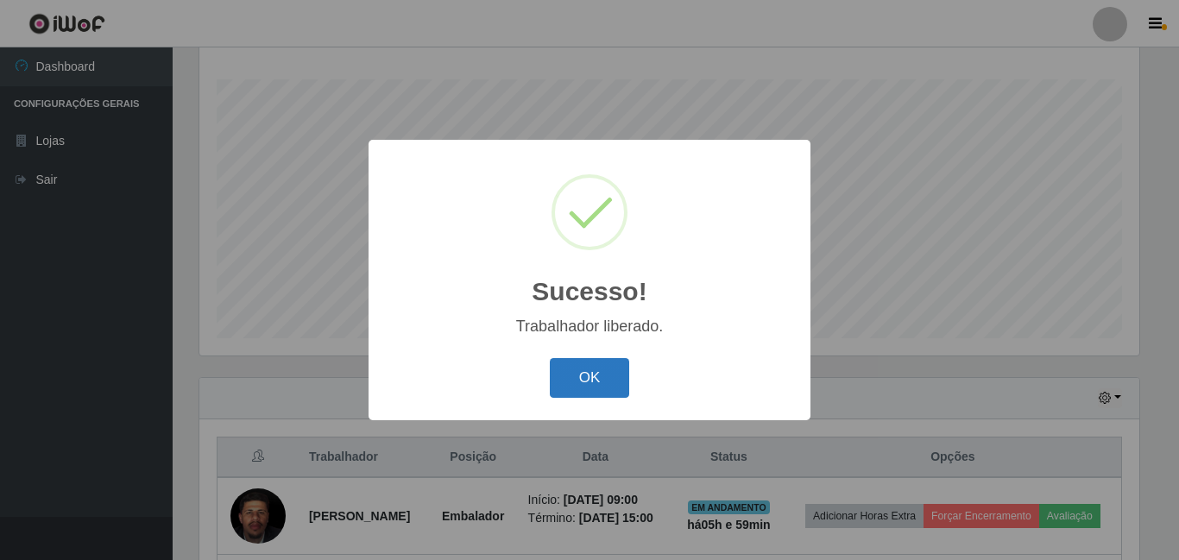
click at [605, 363] on button "OK" at bounding box center [590, 378] width 80 height 41
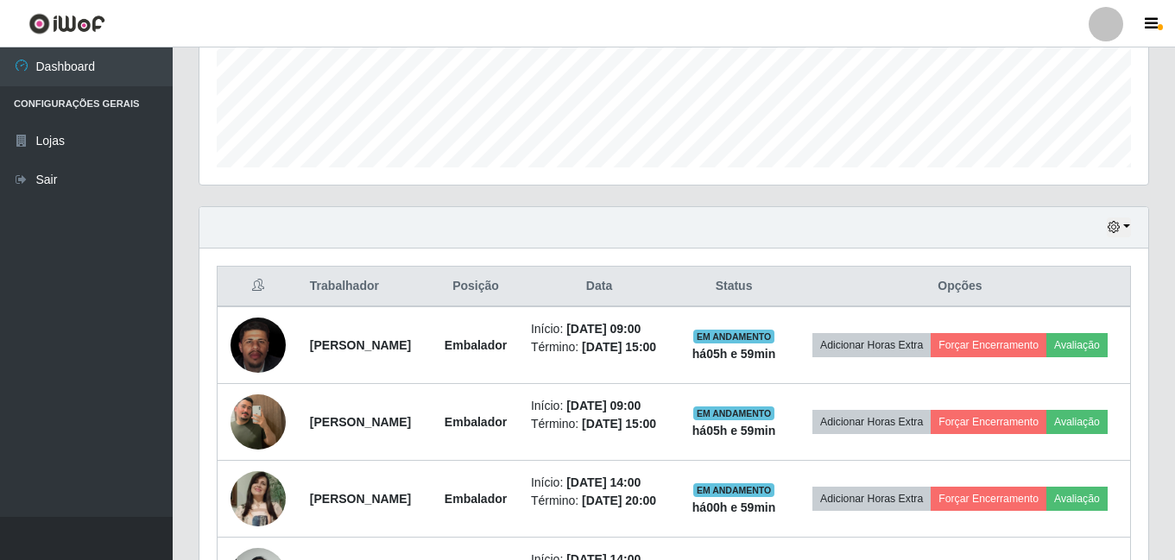
scroll to position [451, 0]
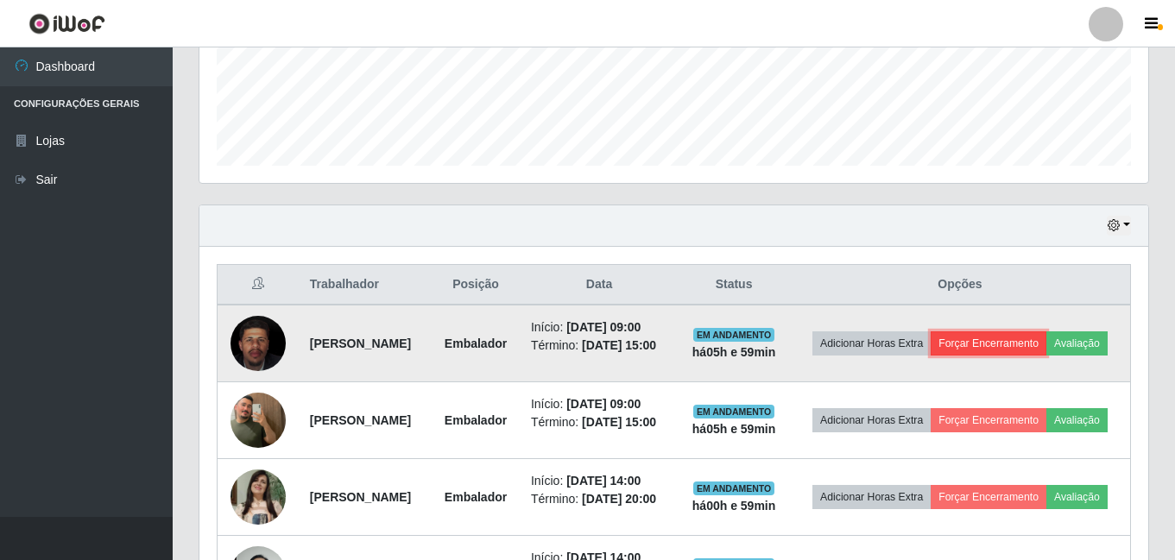
click at [1011, 331] on button "Forçar Encerramento" at bounding box center [989, 343] width 116 height 24
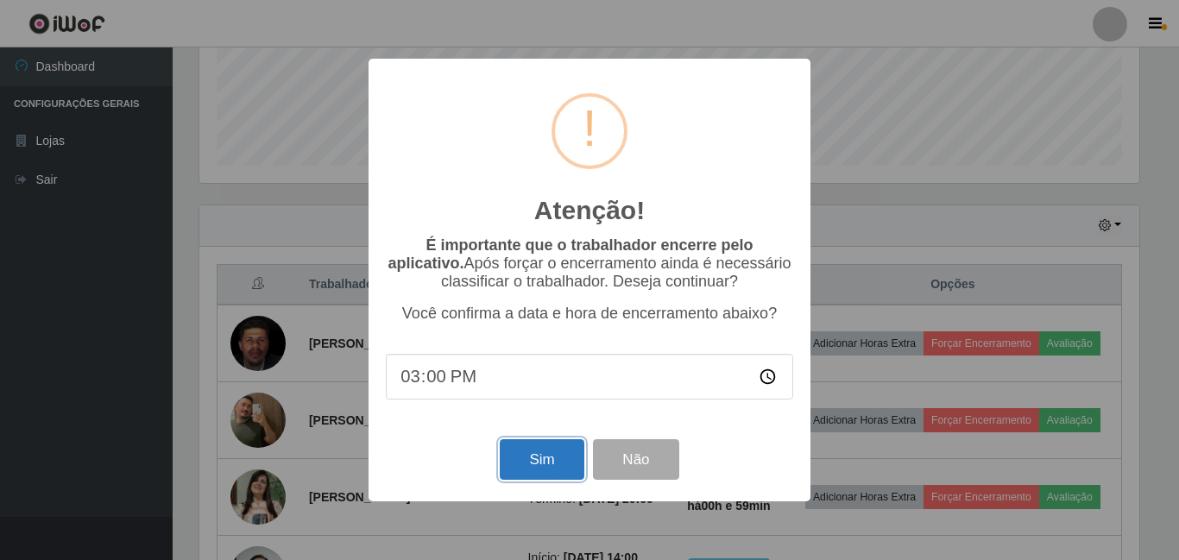
click at [557, 462] on button "Sim" at bounding box center [542, 459] width 84 height 41
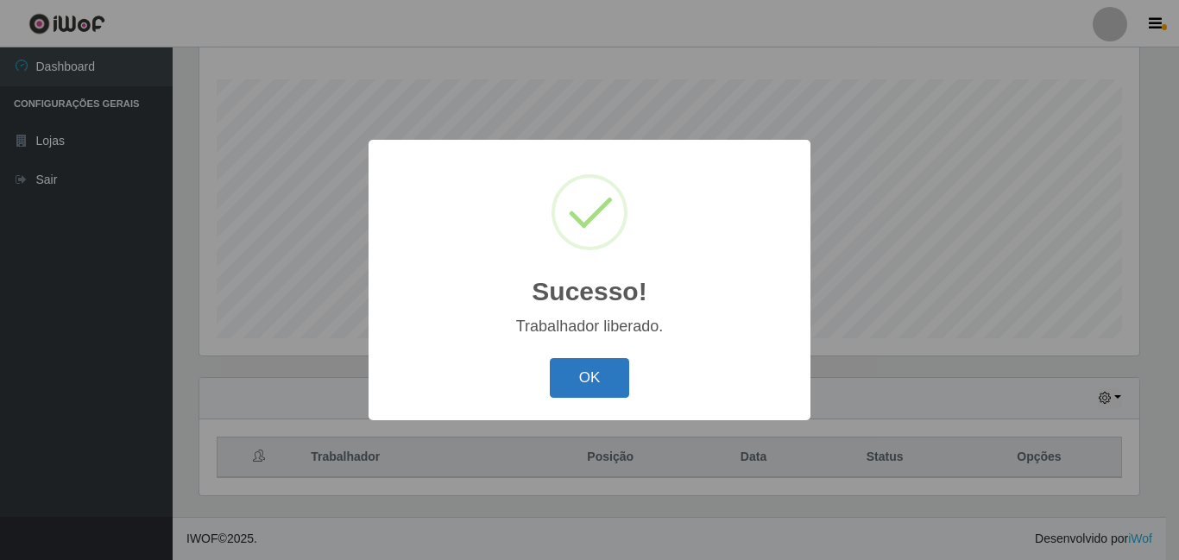
click at [571, 370] on button "OK" at bounding box center [590, 378] width 80 height 41
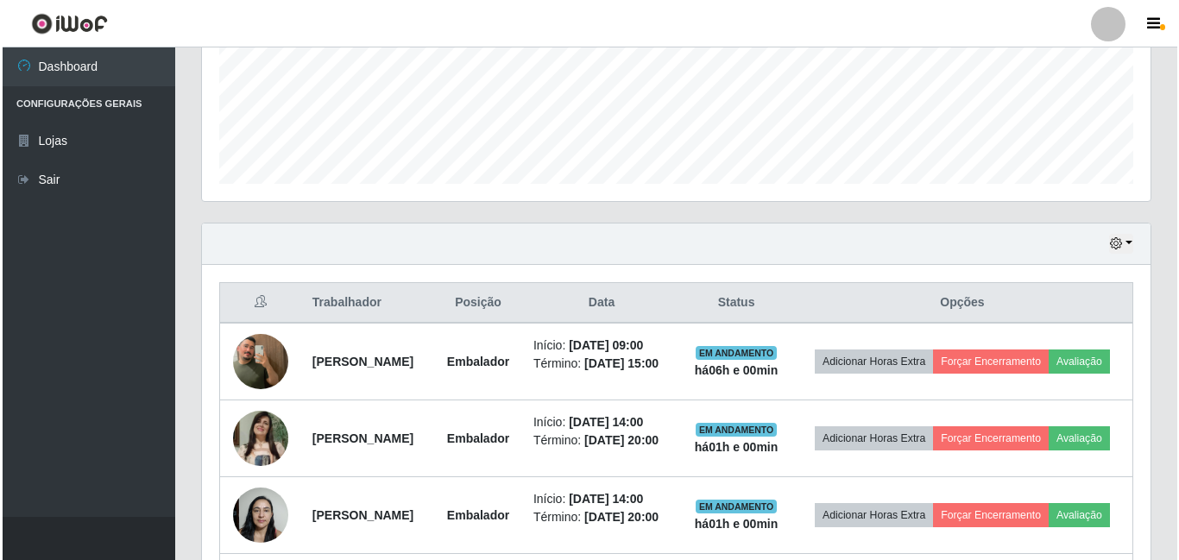
scroll to position [451, 0]
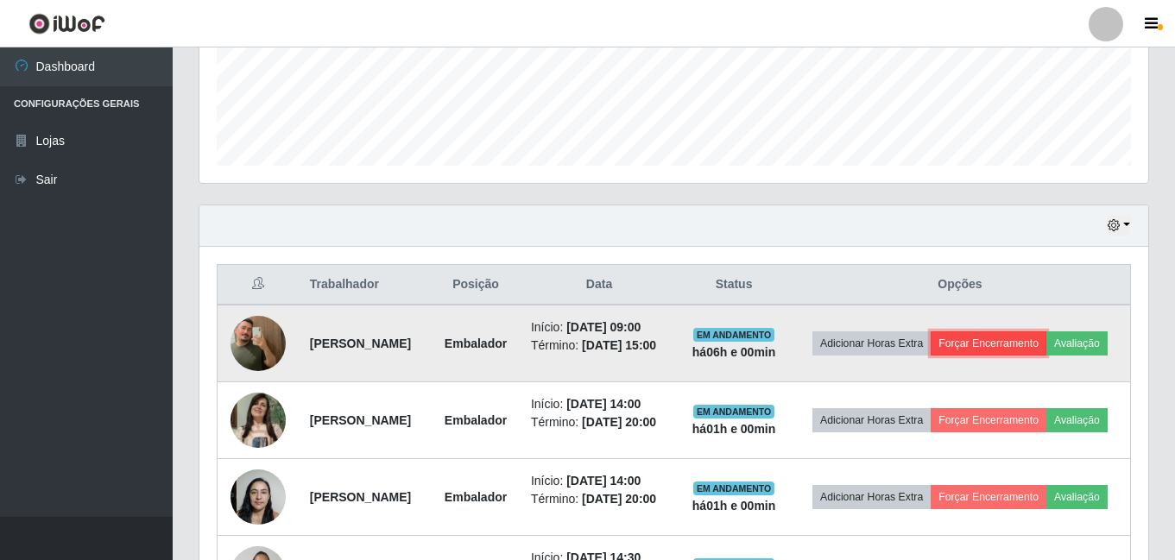
click at [1046, 331] on button "Forçar Encerramento" at bounding box center [989, 343] width 116 height 24
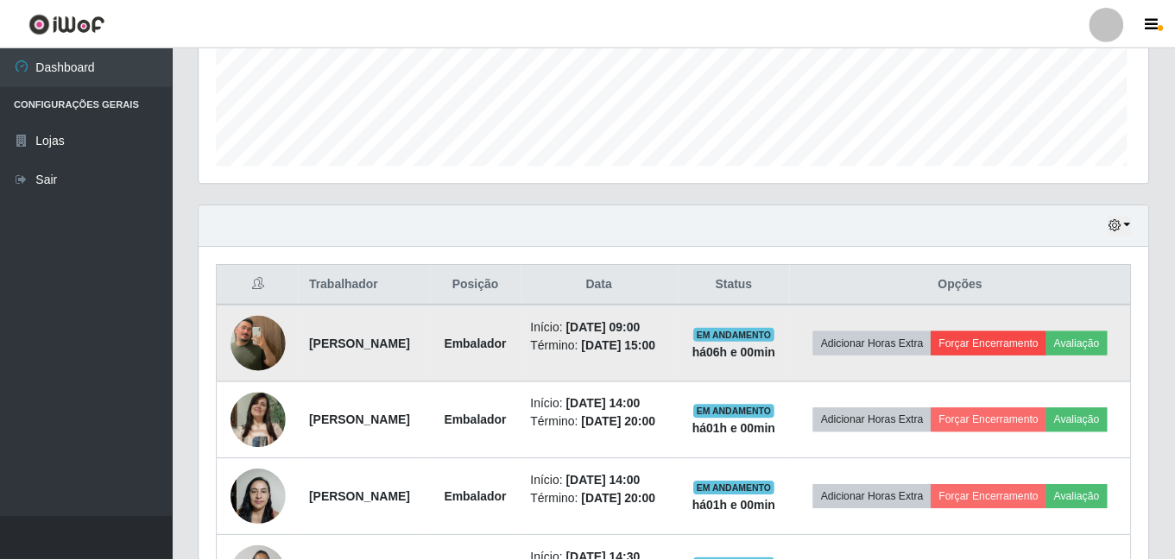
scroll to position [358, 940]
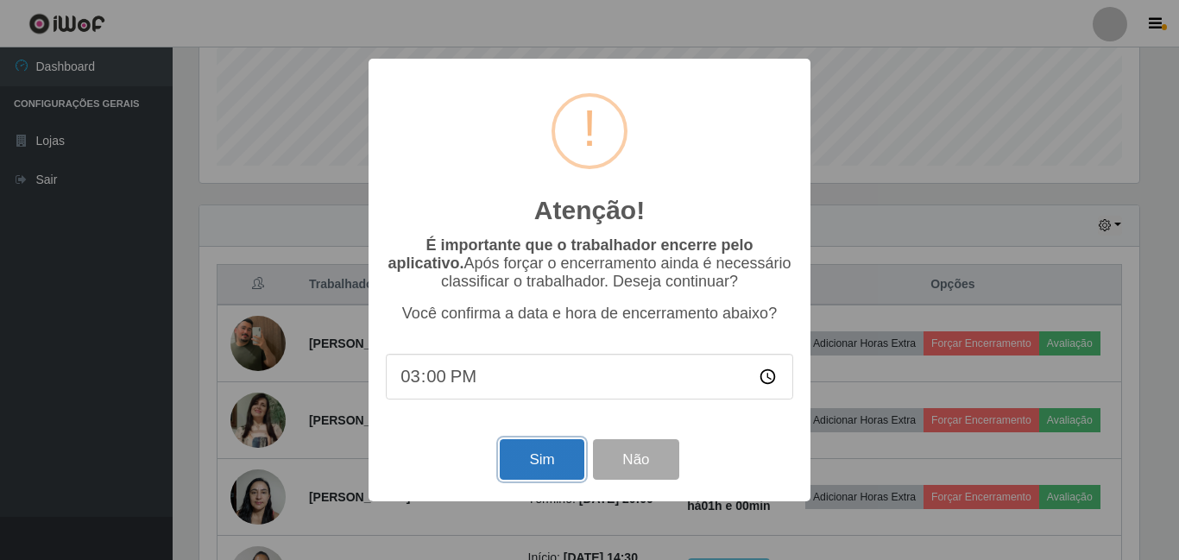
click at [535, 472] on button "Sim" at bounding box center [542, 459] width 84 height 41
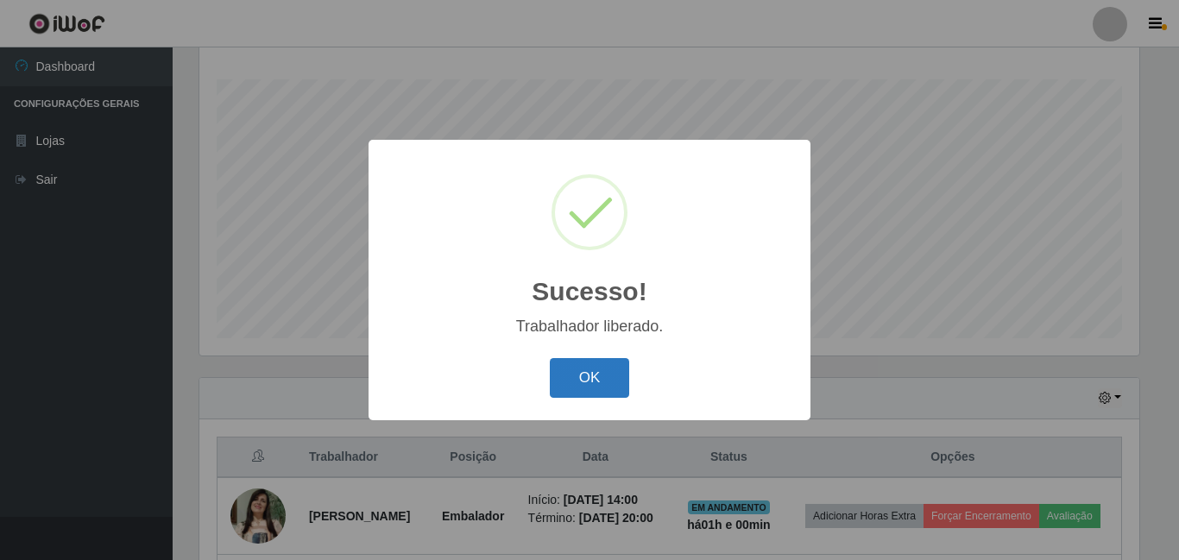
click at [589, 376] on button "OK" at bounding box center [590, 378] width 80 height 41
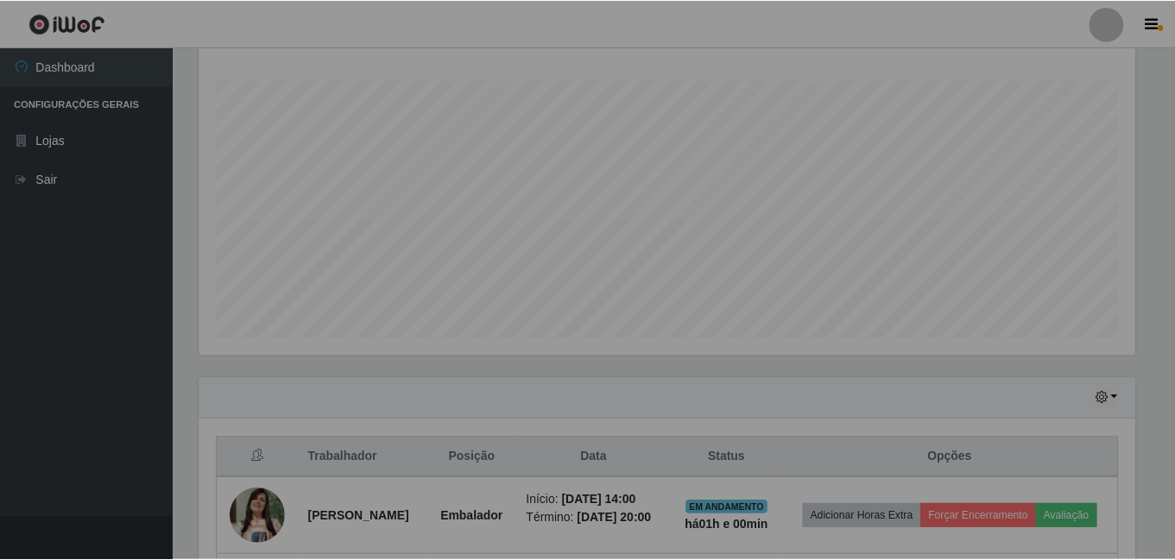
scroll to position [358, 949]
